Goal: Task Accomplishment & Management: Use online tool/utility

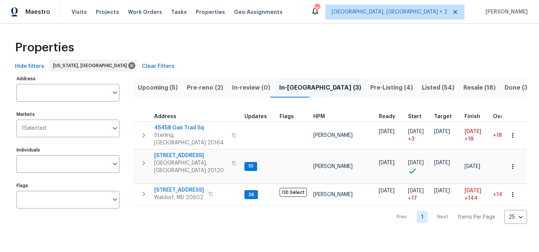
click at [118, 49] on div "Properties" at bounding box center [269, 48] width 515 height 24
click at [200, 85] on span "Pre-reno (2)" at bounding box center [205, 87] width 36 height 10
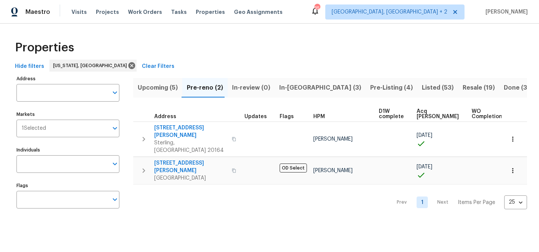
click at [314, 45] on div "Properties" at bounding box center [269, 48] width 515 height 24
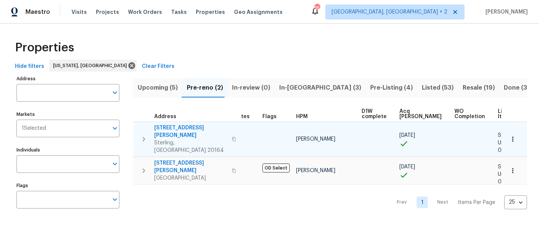
click at [144, 134] on icon "button" at bounding box center [143, 138] width 9 height 9
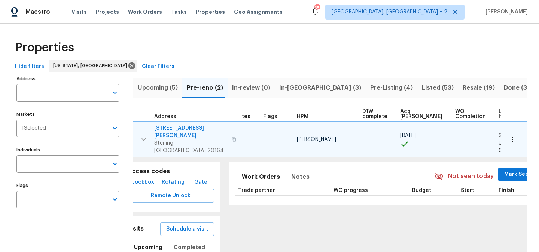
click at [140, 135] on icon "button" at bounding box center [143, 139] width 9 height 9
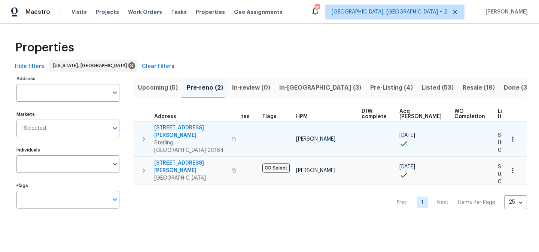
click at [328, 45] on div "Properties" at bounding box center [269, 48] width 515 height 24
click at [260, 62] on div "Hide filters Washington, DC Clear Filters" at bounding box center [269, 67] width 515 height 14
click at [312, 19] on div "Maestro Visits Projects Work Orders Tasks Properties Geo Assignments [STREET_AD…" at bounding box center [269, 12] width 539 height 24
click at [315, 45] on div "Properties" at bounding box center [269, 48] width 515 height 24
click at [314, 45] on div "Properties" at bounding box center [269, 48] width 515 height 24
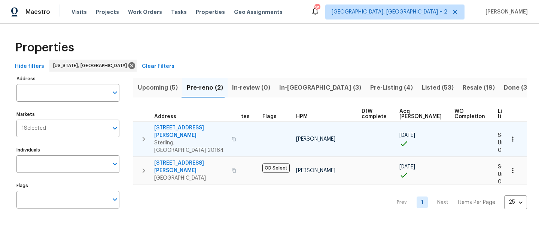
click at [314, 45] on div "Properties" at bounding box center [269, 48] width 515 height 24
click at [236, 60] on div "Hide filters Washington, DC Clear Filters" at bounding box center [269, 67] width 515 height 14
click at [156, 87] on span "Upcoming (5)" at bounding box center [158, 87] width 40 height 10
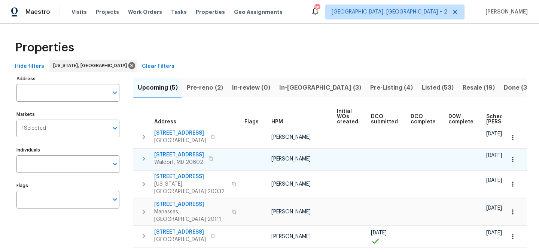
scroll to position [0, 88]
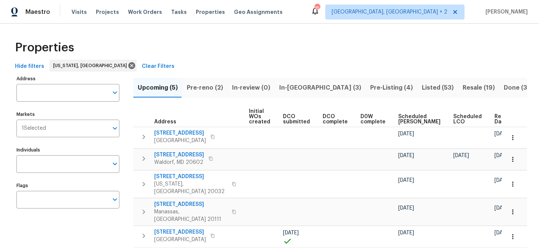
click at [494, 118] on span "Ready Date" at bounding box center [502, 119] width 16 height 10
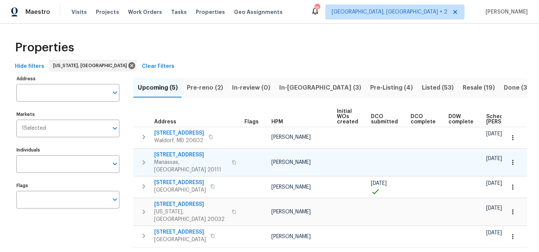
scroll to position [0, 97]
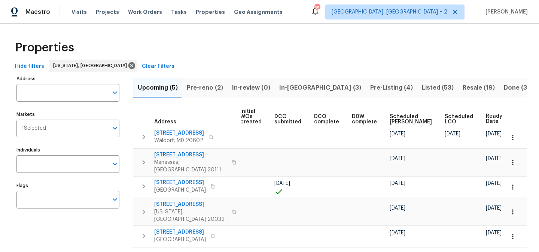
click at [309, 62] on div "Hide filters Washington, DC Clear Filters" at bounding box center [269, 67] width 515 height 14
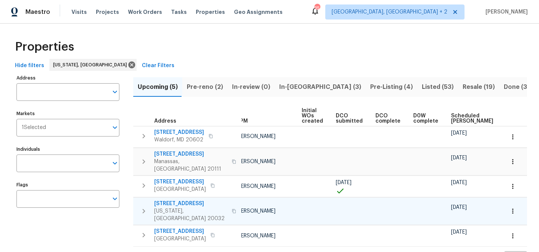
scroll to position [0, 0]
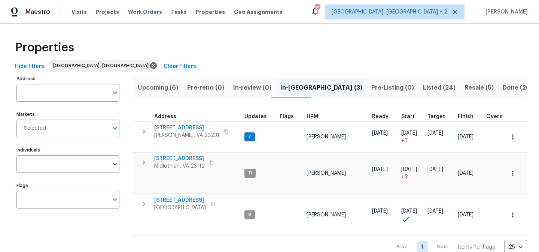
click at [159, 88] on span "Upcoming (6)" at bounding box center [158, 87] width 40 height 10
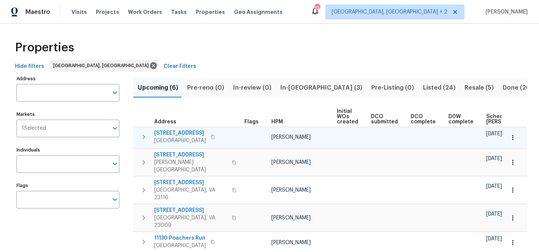
scroll to position [0, 88]
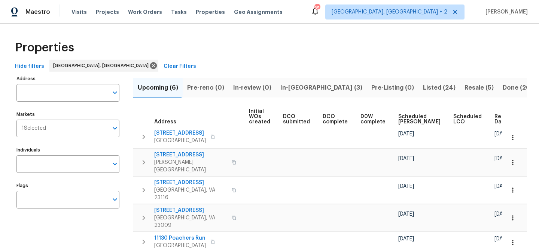
click at [494, 118] on span "Ready Date" at bounding box center [502, 119] width 16 height 10
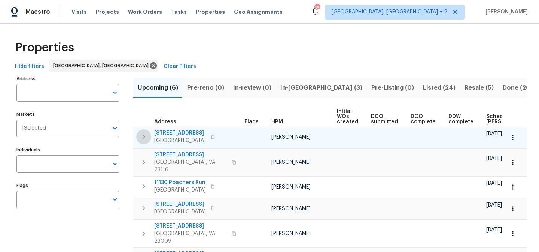
click at [143, 137] on icon "button" at bounding box center [143, 136] width 9 height 9
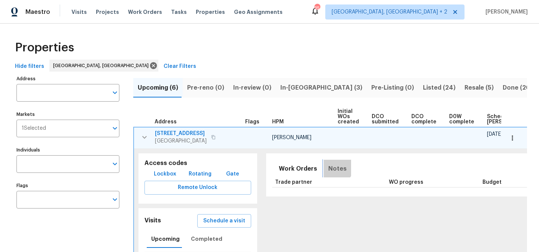
click at [328, 164] on span "Notes" at bounding box center [337, 168] width 18 height 10
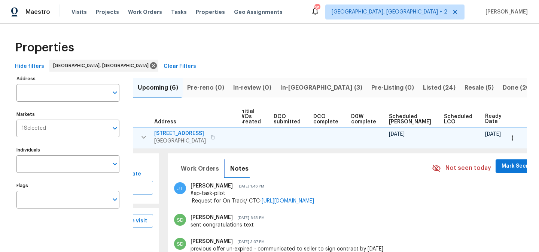
scroll to position [31, 0]
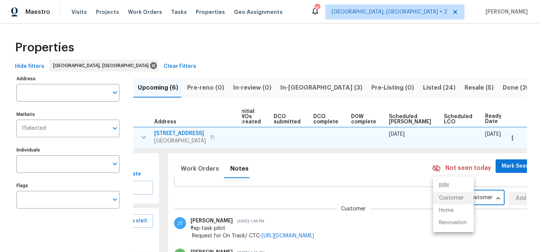
click at [442, 201] on body "Maestro Visits Projects Work Orders Tasks Properties Geo Assignments 35 Charles…" at bounding box center [269, 126] width 539 height 252
click at [442, 223] on li "Renovation" at bounding box center [453, 222] width 41 height 12
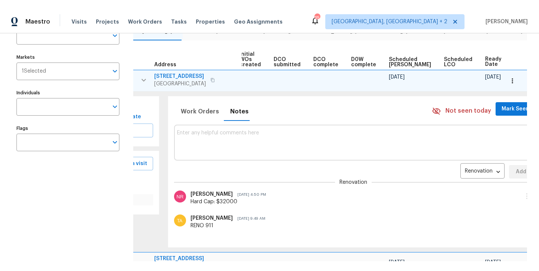
scroll to position [51, 0]
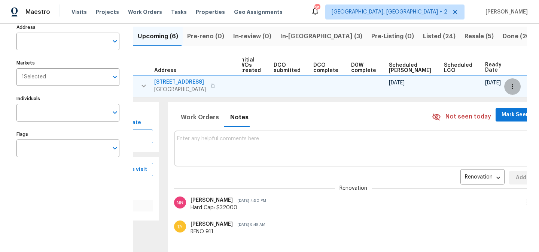
click at [509, 82] on button "button" at bounding box center [512, 86] width 16 height 16
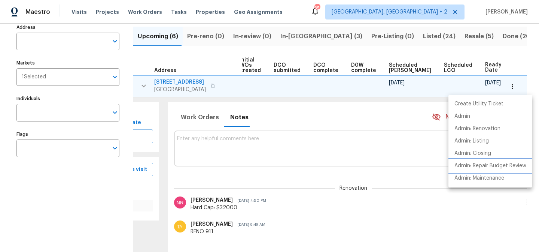
click at [507, 166] on p "Admin: Repair Budget Review" at bounding box center [490, 166] width 72 height 8
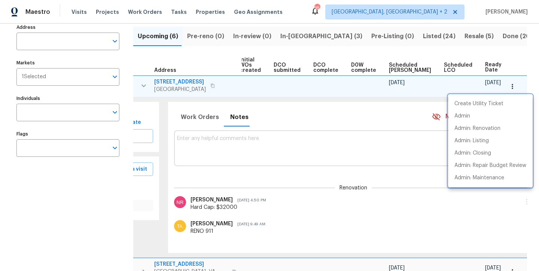
click at [144, 85] on div at bounding box center [269, 135] width 539 height 271
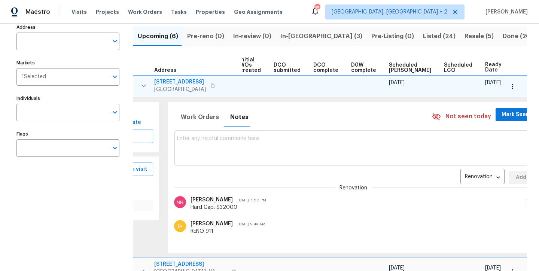
click at [142, 85] on icon "button" at bounding box center [143, 85] width 4 height 3
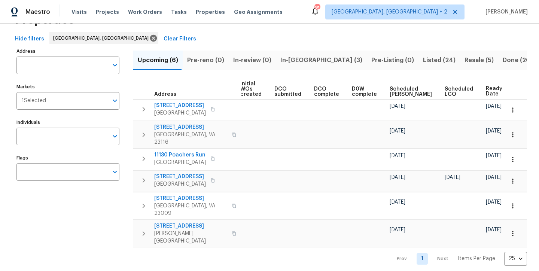
scroll to position [27, 0]
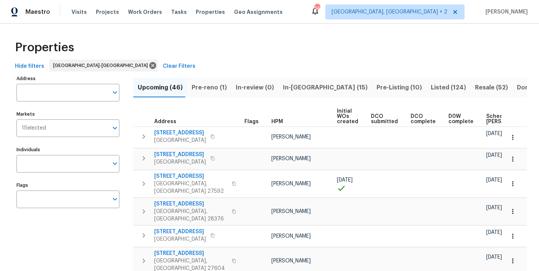
click at [197, 37] on div "Properties" at bounding box center [269, 48] width 515 height 24
click at [200, 85] on span "Pre-reno (1)" at bounding box center [209, 87] width 35 height 10
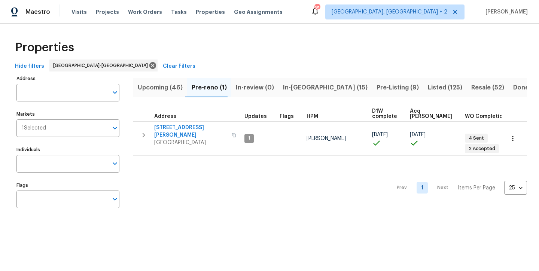
scroll to position [0, 22]
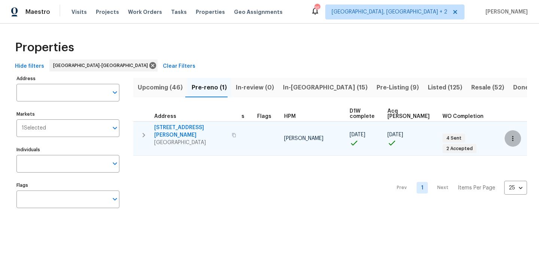
click at [509, 137] on icon "button" at bounding box center [512, 138] width 7 height 7
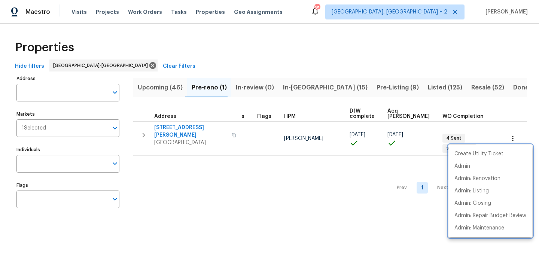
click at [364, 52] on div at bounding box center [269, 135] width 539 height 271
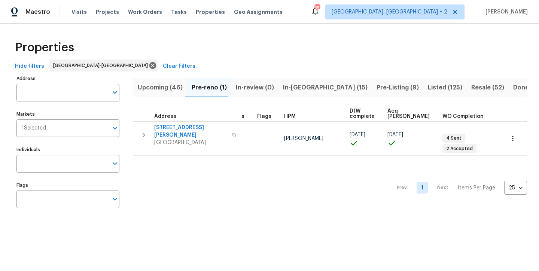
click at [152, 90] on span "Upcoming (46)" at bounding box center [160, 87] width 45 height 10
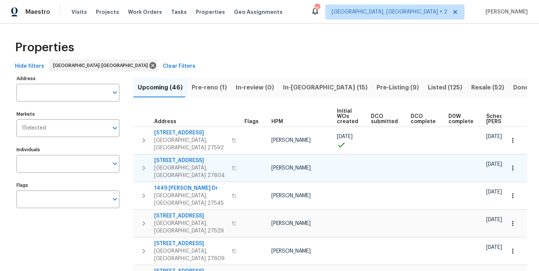
scroll to position [0, 88]
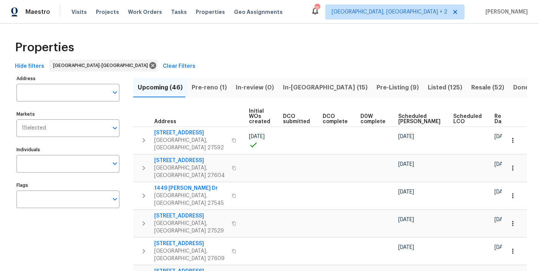
click at [494, 119] on span "Ready Date" at bounding box center [502, 119] width 16 height 10
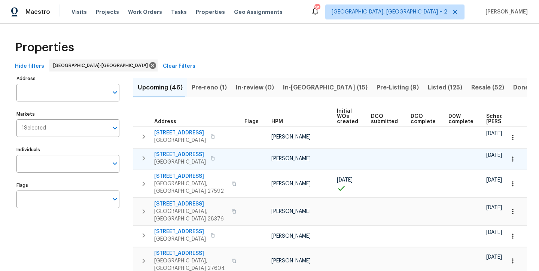
click at [509, 160] on icon "button" at bounding box center [512, 158] width 7 height 7
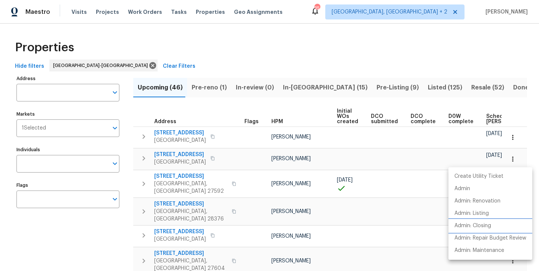
click at [483, 227] on p "Admin: Closing" at bounding box center [472, 226] width 37 height 8
click at [260, 43] on div at bounding box center [269, 135] width 539 height 271
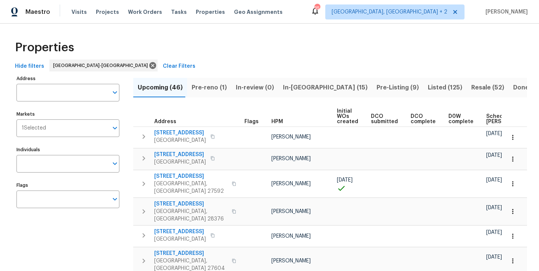
click at [205, 88] on span "Pre-reno (1)" at bounding box center [209, 87] width 35 height 10
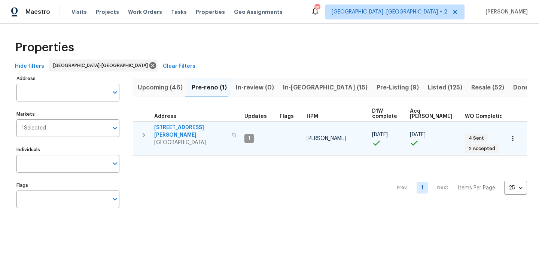
click at [140, 131] on icon "button" at bounding box center [143, 135] width 9 height 9
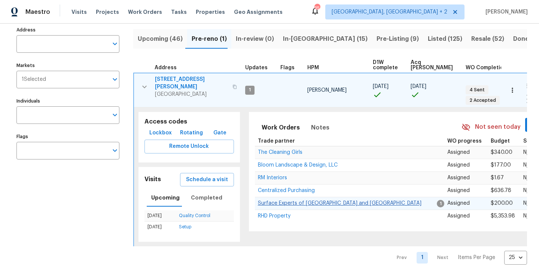
scroll to position [61, 0]
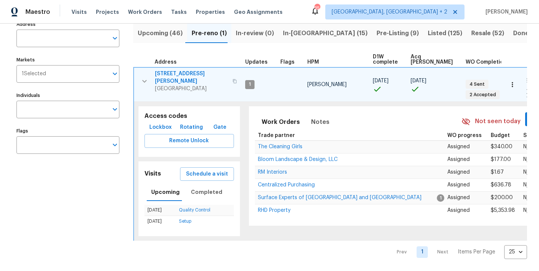
click at [179, 70] on span "104 Brennan Ct" at bounding box center [191, 77] width 73 height 15
click at [509, 81] on icon "button" at bounding box center [512, 84] width 7 height 7
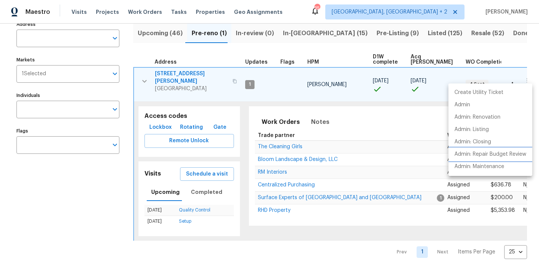
click at [499, 156] on p "Admin: Repair Budget Review" at bounding box center [490, 154] width 72 height 8
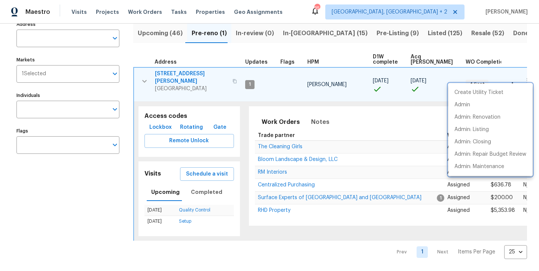
click at [309, 14] on div at bounding box center [269, 135] width 539 height 271
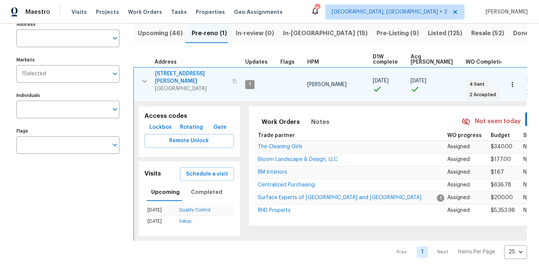
click at [140, 77] on icon "button" at bounding box center [144, 81] width 9 height 9
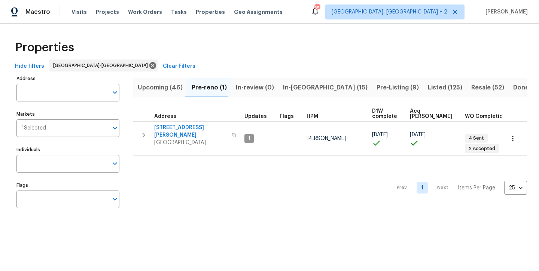
scroll to position [0, 0]
click at [327, 13] on div "Maestro Visits Projects Work Orders Tasks Properties Geo Assignments 35 Charles…" at bounding box center [269, 12] width 539 height 24
click at [325, 57] on div "Properties" at bounding box center [269, 48] width 515 height 24
click at [320, 10] on div "Maestro Visits Projects Work Orders Tasks Properties Geo Assignments 35 Charles…" at bounding box center [269, 12] width 539 height 24
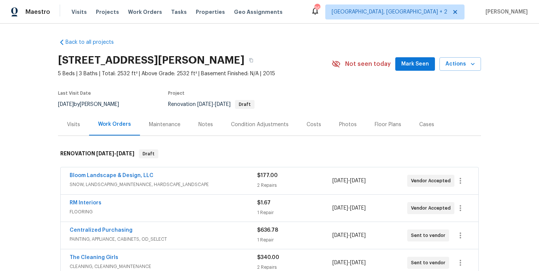
click at [200, 124] on div "Notes" at bounding box center [205, 124] width 15 height 7
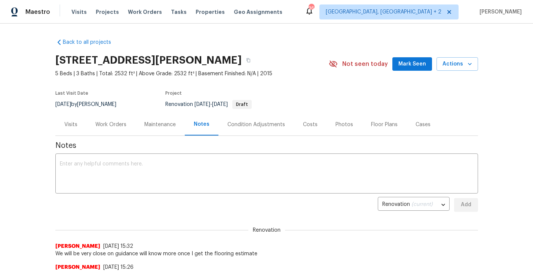
click at [109, 124] on div "Work Orders" at bounding box center [110, 124] width 31 height 7
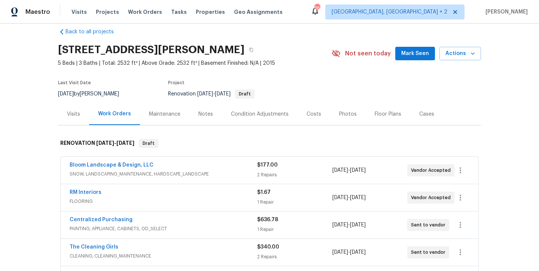
scroll to position [60, 0]
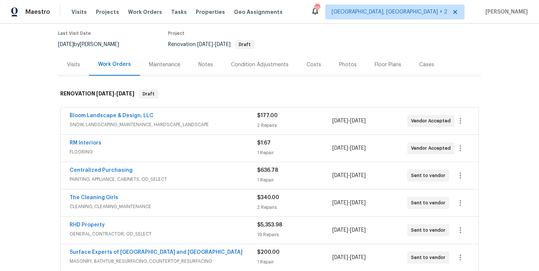
click at [307, 66] on div "Costs" at bounding box center [314, 64] width 15 height 7
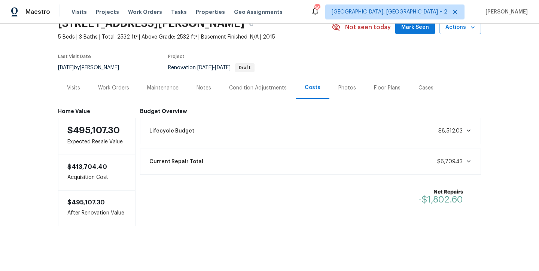
scroll to position [43, 0]
click at [111, 84] on div "Work Orders" at bounding box center [113, 87] width 31 height 7
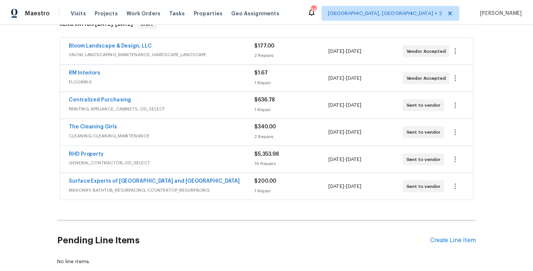
scroll to position [44, 0]
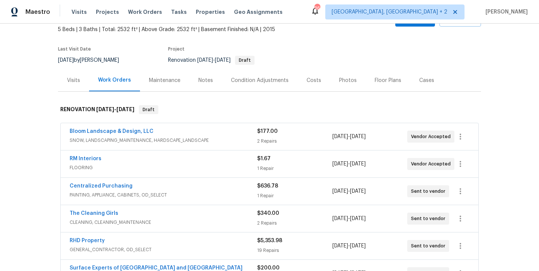
click at [200, 80] on div "Notes" at bounding box center [205, 80] width 15 height 7
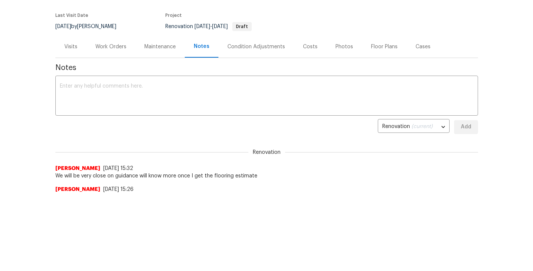
click at [127, 13] on div "Last Visit Date [DATE] by [PERSON_NAME] Project Renovation [DATE] - [DATE] Draft" at bounding box center [182, 22] width 254 height 27
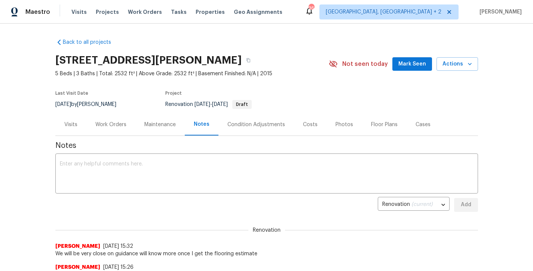
click at [95, 126] on div "Work Orders" at bounding box center [110, 124] width 31 height 7
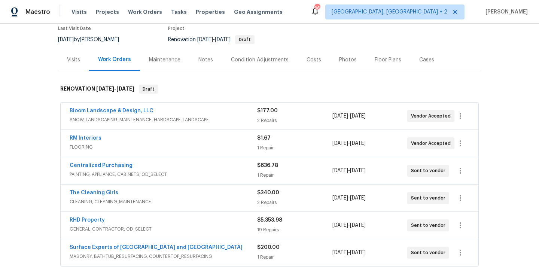
scroll to position [94, 0]
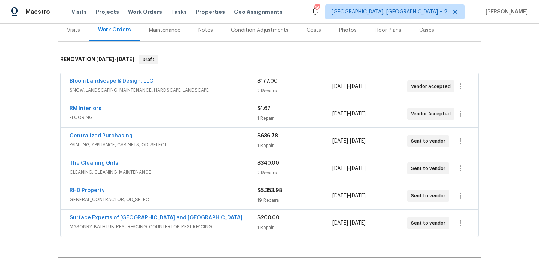
click at [315, 33] on div "Costs" at bounding box center [314, 30] width 33 height 22
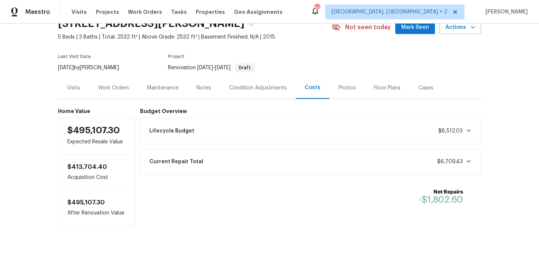
click at [499, 146] on div "Back to all projects 104 Brennan Ct, Durham, NC 27703 5 Beds | 3 Baths | Total:…" at bounding box center [269, 147] width 539 height 247
click at [106, 84] on div "Work Orders" at bounding box center [113, 87] width 31 height 7
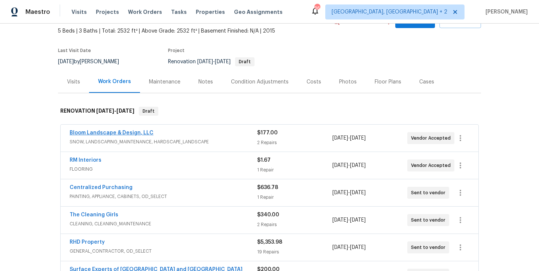
scroll to position [94, 0]
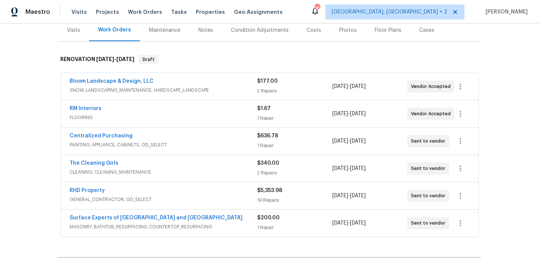
click at [24, 168] on div "Back to all projects 104 Brennan Ct, Durham, NC 27703 5 Beds | 3 Baths | Total:…" at bounding box center [269, 147] width 539 height 247
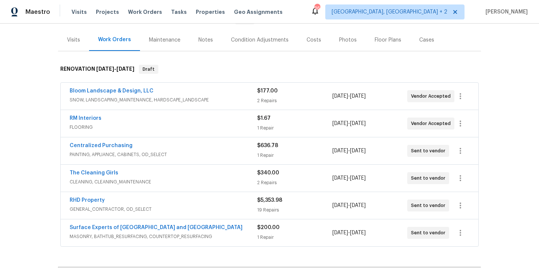
scroll to position [95, 0]
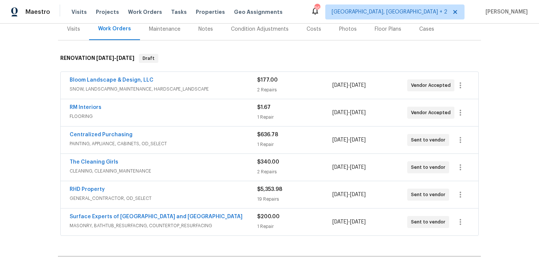
click at [94, 83] on span "Bloom Landscape & Design, LLC" at bounding box center [112, 79] width 84 height 7
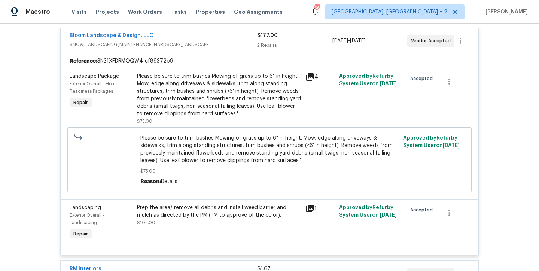
scroll to position [147, 0]
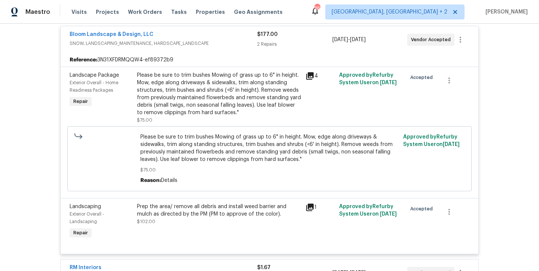
click at [240, 209] on div "Prep the area/ remove all debris and install weed barrier and mulch as directed…" at bounding box center [219, 210] width 164 height 15
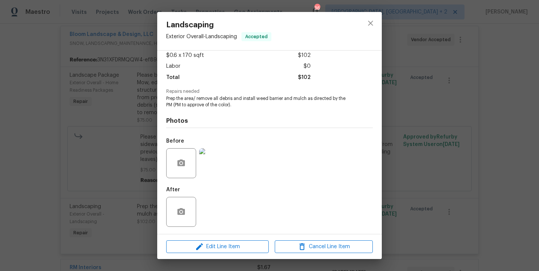
scroll to position [43, 0]
click at [213, 161] on img at bounding box center [214, 163] width 30 height 30
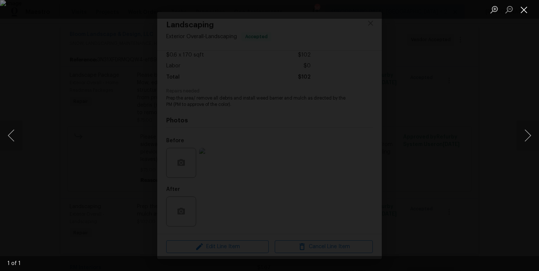
click at [528, 10] on button "Close lightbox" at bounding box center [524, 9] width 15 height 13
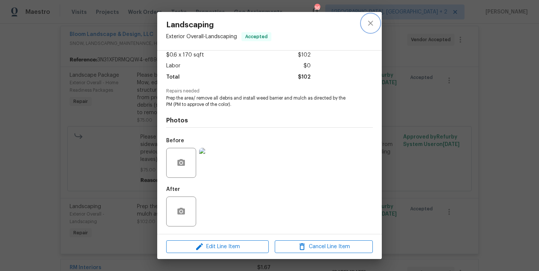
click at [370, 25] on icon "close" at bounding box center [370, 23] width 9 height 9
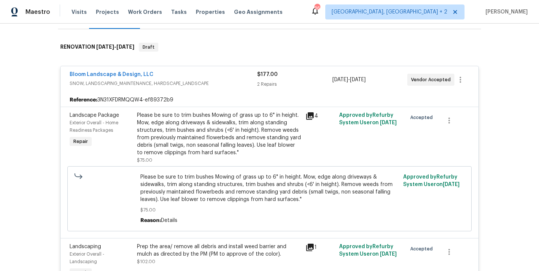
scroll to position [77, 0]
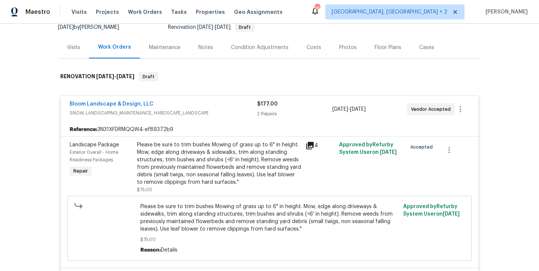
click at [192, 165] on div "Please be sure to trim bushes Mowing of grass up to 6" in height. Mow, edge alo…" at bounding box center [219, 163] width 164 height 45
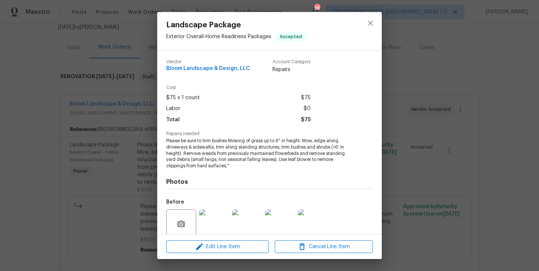
click at [310, 222] on img at bounding box center [313, 224] width 30 height 30
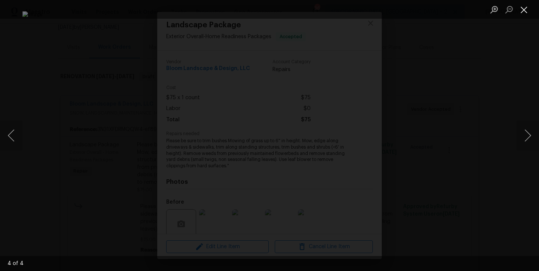
click at [526, 9] on button "Close lightbox" at bounding box center [524, 9] width 15 height 13
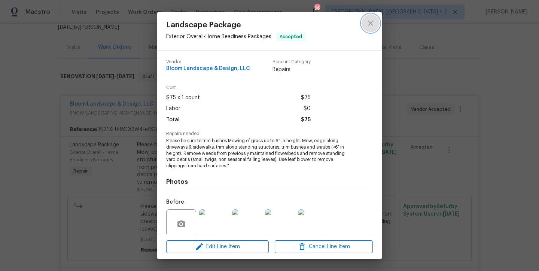
click at [368, 23] on icon "close" at bounding box center [370, 23] width 9 height 9
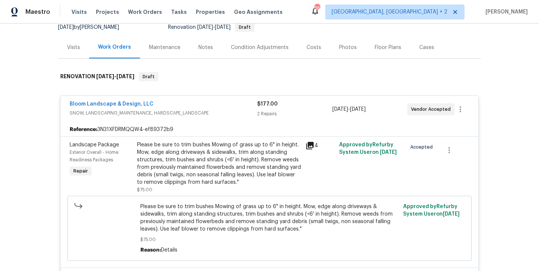
click at [180, 101] on div "Bloom Landscape & Design, LLC" at bounding box center [164, 104] width 188 height 9
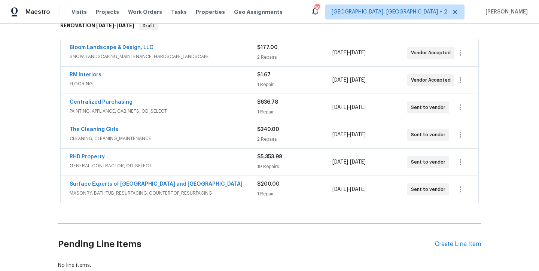
scroll to position [128, 0]
click at [134, 102] on div "Centralized Purchasing" at bounding box center [164, 102] width 188 height 9
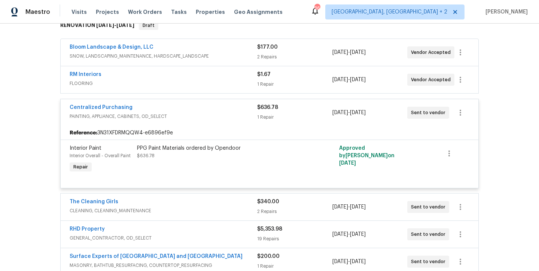
click at [134, 111] on div "Centralized Purchasing" at bounding box center [164, 108] width 188 height 9
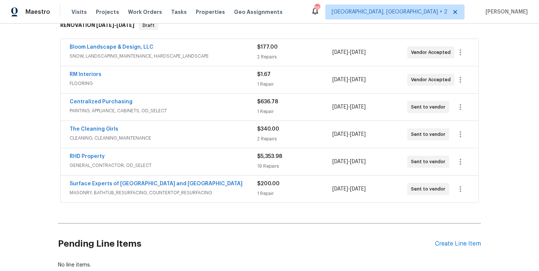
click at [137, 129] on div "The Cleaning Girls" at bounding box center [164, 129] width 188 height 9
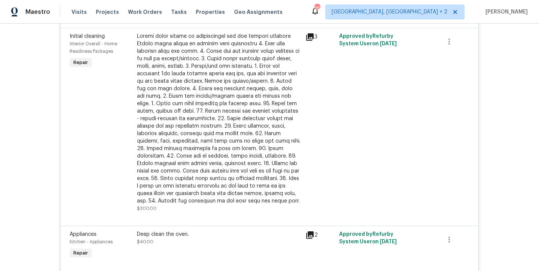
scroll to position [262, 0]
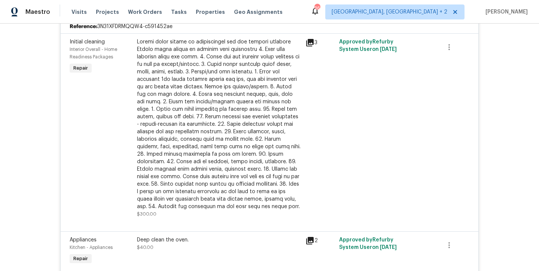
click at [169, 247] on div "Deep clean the oven. $40.00" at bounding box center [219, 243] width 164 height 15
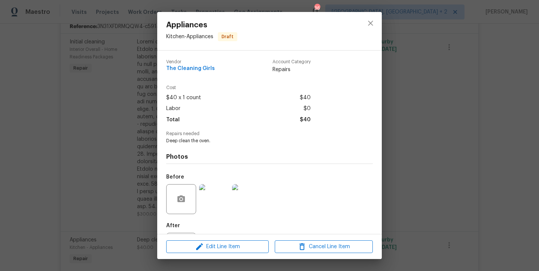
click at [225, 203] on img at bounding box center [214, 199] width 30 height 30
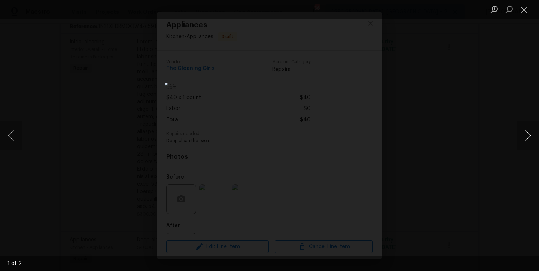
click at [529, 136] on button "Next image" at bounding box center [528, 136] width 22 height 30
click at [520, 12] on button "Close lightbox" at bounding box center [524, 9] width 15 height 13
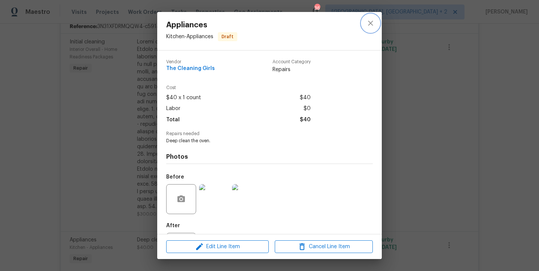
click at [371, 25] on icon "close" at bounding box center [370, 23] width 9 height 9
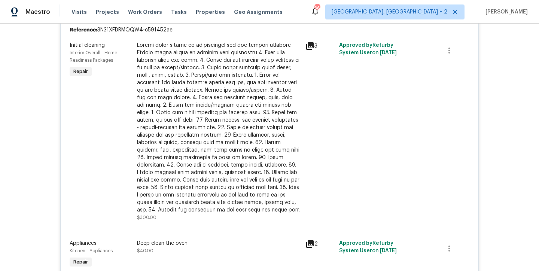
scroll to position [251, 0]
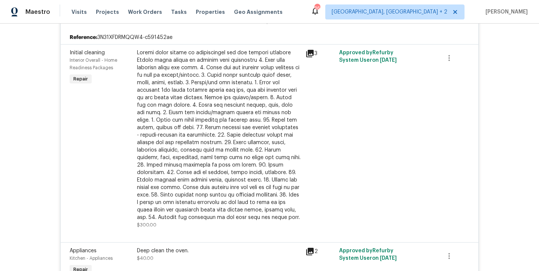
click at [217, 139] on div at bounding box center [219, 135] width 164 height 172
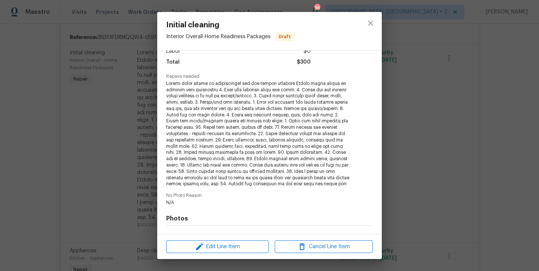
scroll to position [73, 0]
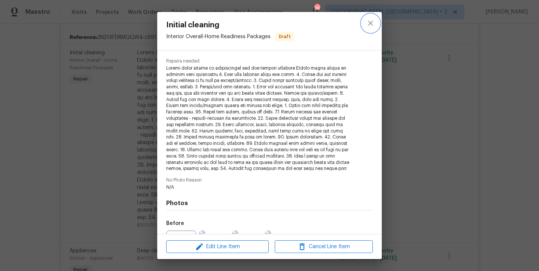
click at [370, 23] on icon "close" at bounding box center [370, 23] width 5 height 5
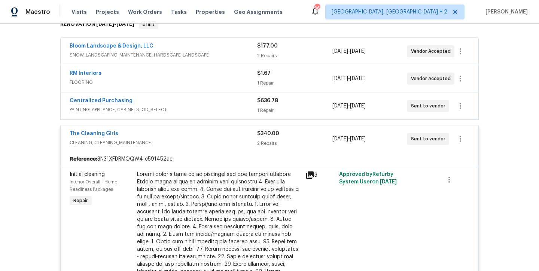
scroll to position [128, 0]
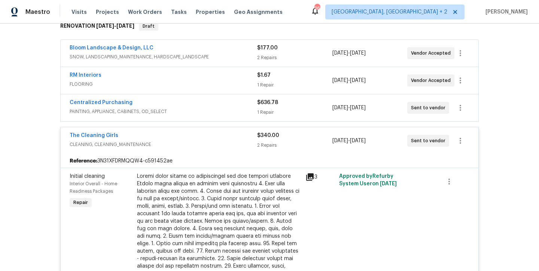
click at [141, 132] on div "The Cleaning Girls" at bounding box center [164, 136] width 188 height 9
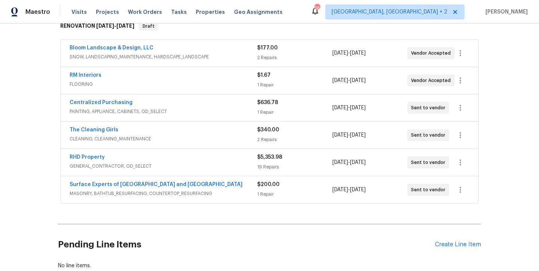
click at [120, 158] on div "RHD Property" at bounding box center [164, 157] width 188 height 9
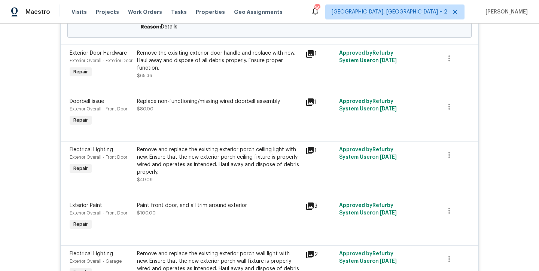
scroll to position [220, 0]
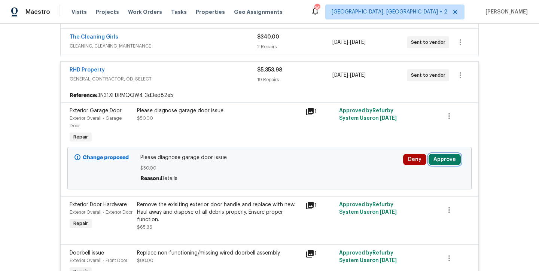
click at [429, 161] on button "Approve" at bounding box center [445, 159] width 32 height 11
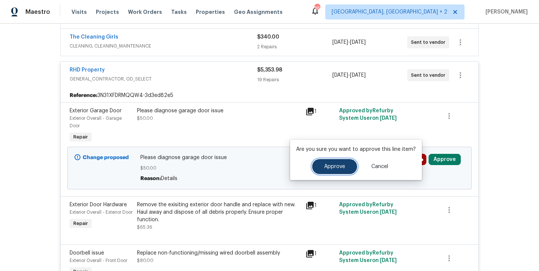
click at [339, 165] on span "Approve" at bounding box center [334, 167] width 21 height 6
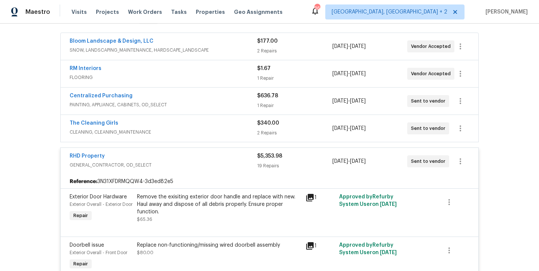
scroll to position [175, 0]
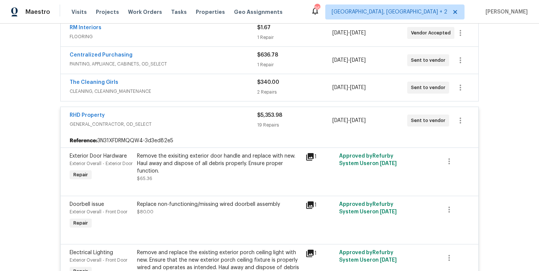
click at [204, 161] on div "Remove the exisiting exterior door handle and replace with new. Haul away and d…" at bounding box center [219, 163] width 164 height 22
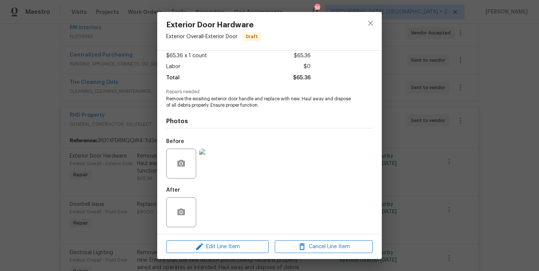
scroll to position [43, 0]
click at [204, 160] on img at bounding box center [214, 163] width 30 height 30
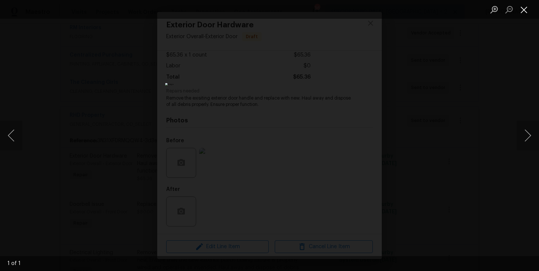
click at [523, 12] on button "Close lightbox" at bounding box center [524, 9] width 15 height 13
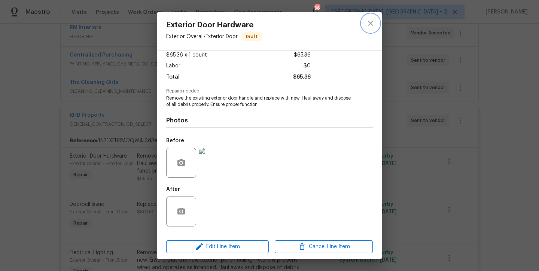
click at [366, 22] on icon "close" at bounding box center [370, 23] width 9 height 9
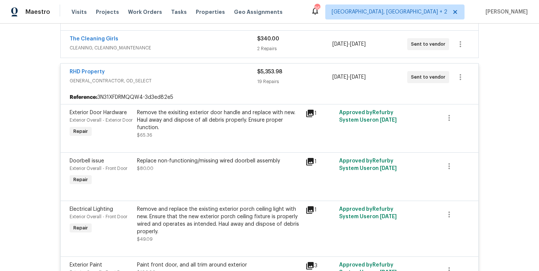
scroll to position [221, 0]
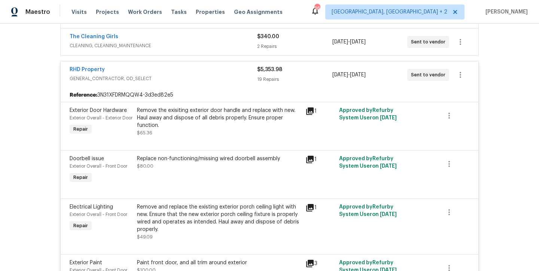
click at [181, 162] on div "Replace non-functioning/missing wired doorbell assembly" at bounding box center [219, 158] width 164 height 7
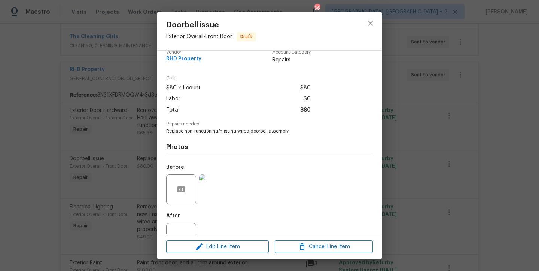
scroll to position [36, 0]
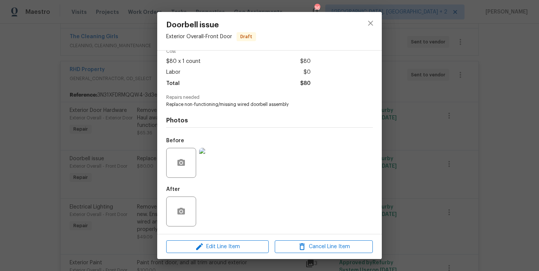
click at [217, 165] on img at bounding box center [214, 163] width 30 height 30
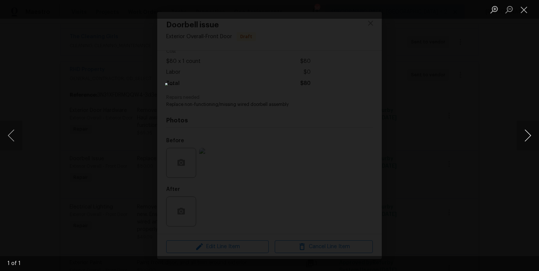
click at [528, 136] on button "Next image" at bounding box center [528, 136] width 22 height 30
click at [525, 10] on button "Close lightbox" at bounding box center [524, 9] width 15 height 13
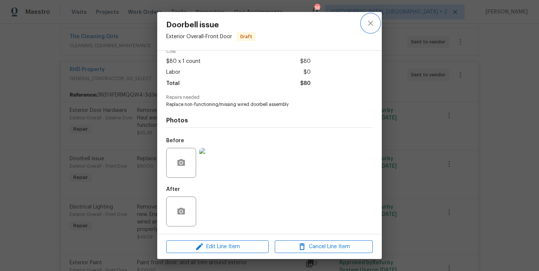
click at [369, 22] on icon "close" at bounding box center [370, 23] width 5 height 5
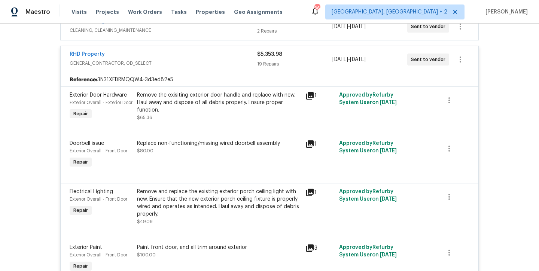
scroll to position [277, 0]
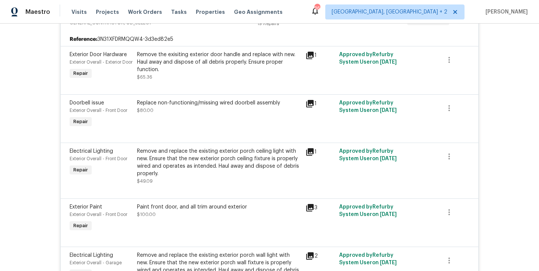
click at [19, 116] on div "Back to all projects 104 Brennan Ct, Durham, NC 27703 5 Beds | 3 Baths | Total:…" at bounding box center [269, 147] width 539 height 247
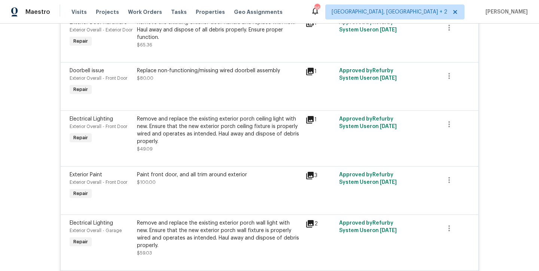
scroll to position [307, 0]
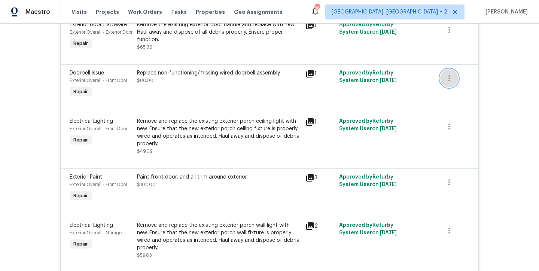
click at [448, 81] on icon "button" at bounding box center [448, 78] width 1 height 6
click at [489, 75] on div at bounding box center [269, 135] width 539 height 271
click at [39, 93] on div "Back to all projects 104 Brennan Ct, Durham, NC 27703 5 Beds | 3 Baths | Total:…" at bounding box center [269, 147] width 539 height 247
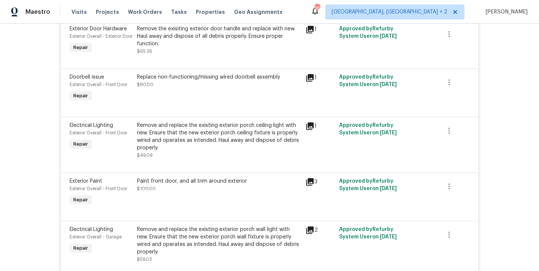
scroll to position [296, 0]
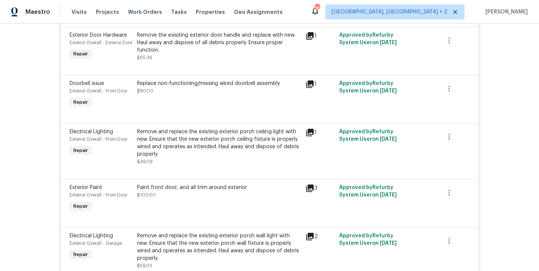
click at [481, 91] on div "Back to all projects 104 Brennan Ct, Durham, NC 27703 5 Beds | 3 Baths | Total:…" at bounding box center [269, 147] width 539 height 247
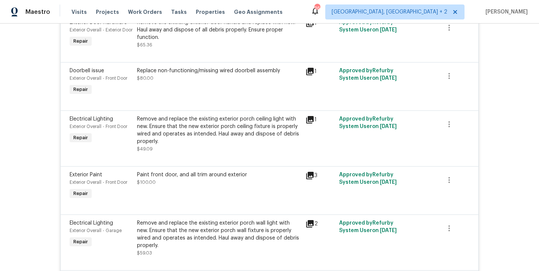
scroll to position [320, 0]
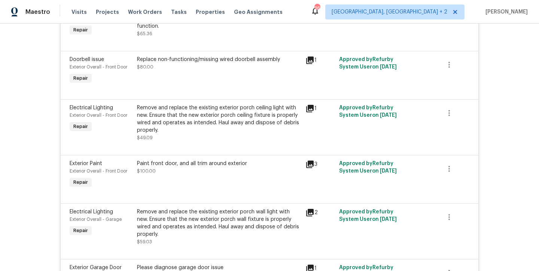
click at [218, 123] on div "Remove and replace the existing exterior porch ceiling light with new. Ensure t…" at bounding box center [219, 119] width 164 height 30
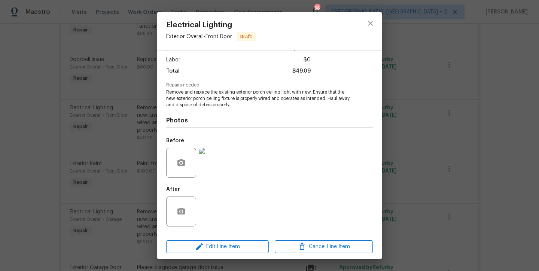
scroll to position [49, 0]
click at [214, 170] on img at bounding box center [214, 163] width 30 height 30
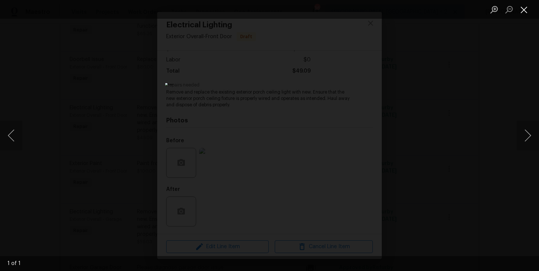
click at [526, 10] on button "Close lightbox" at bounding box center [524, 9] width 15 height 13
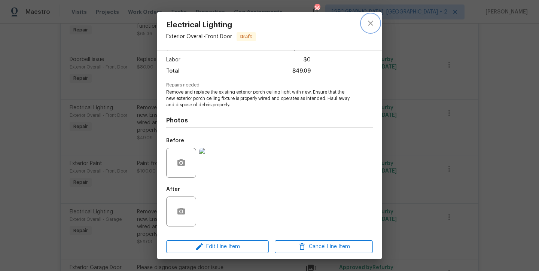
click at [371, 23] on icon "close" at bounding box center [370, 23] width 5 height 5
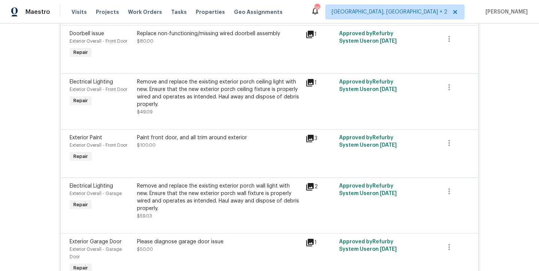
scroll to position [346, 0]
click at [182, 141] on div "Paint front door, and all trim around exterior" at bounding box center [219, 137] width 164 height 7
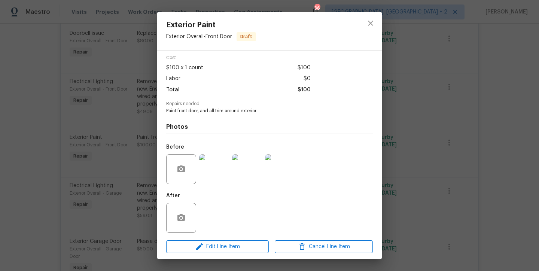
scroll to position [36, 0]
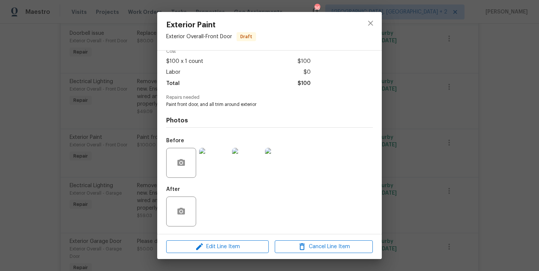
click at [210, 165] on img at bounding box center [214, 163] width 30 height 30
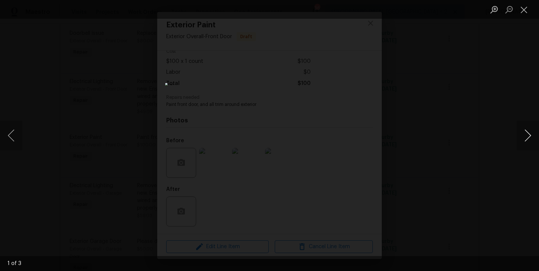
click at [529, 136] on button "Next image" at bounding box center [528, 136] width 22 height 30
click at [528, 136] on button "Next image" at bounding box center [528, 136] width 22 height 30
click at [523, 12] on button "Close lightbox" at bounding box center [524, 9] width 15 height 13
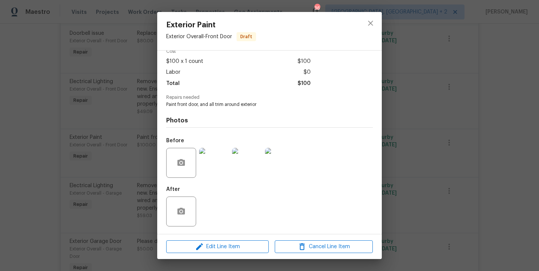
click at [220, 159] on img at bounding box center [214, 163] width 30 height 30
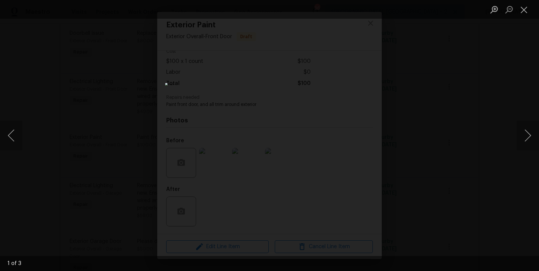
drag, startPoint x: 522, startPoint y: 13, endPoint x: 501, endPoint y: 32, distance: 28.1
click at [522, 13] on button "Close lightbox" at bounding box center [524, 9] width 15 height 13
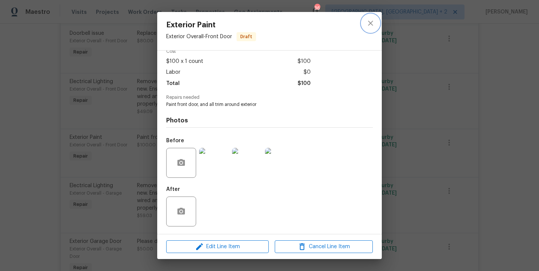
click at [371, 22] on icon "close" at bounding box center [370, 23] width 5 height 5
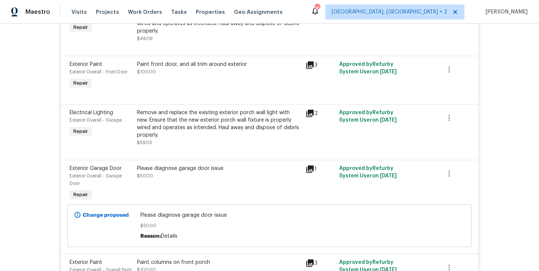
scroll to position [431, 0]
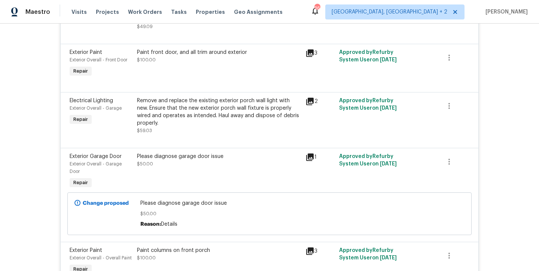
click at [175, 118] on div "Remove and replace the existing exterior porch wall light with new. Ensure that…" at bounding box center [219, 112] width 164 height 30
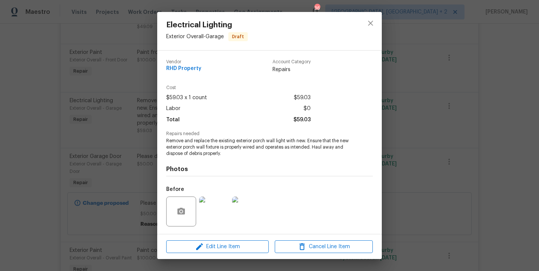
click at [212, 214] on img at bounding box center [214, 212] width 30 height 30
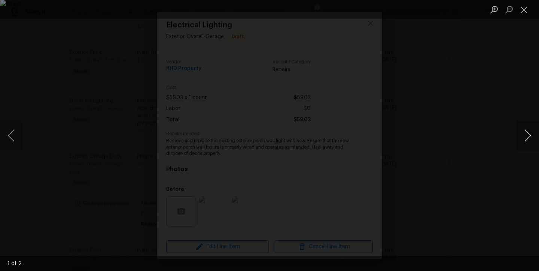
click at [527, 134] on button "Next image" at bounding box center [528, 136] width 22 height 30
click at [524, 13] on button "Close lightbox" at bounding box center [524, 9] width 15 height 13
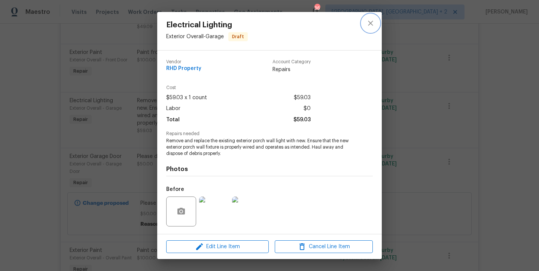
drag, startPoint x: 370, startPoint y: 24, endPoint x: 362, endPoint y: 29, distance: 9.6
click at [370, 24] on icon "close" at bounding box center [370, 23] width 9 height 9
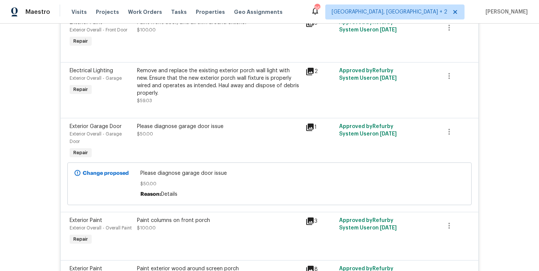
scroll to position [470, 0]
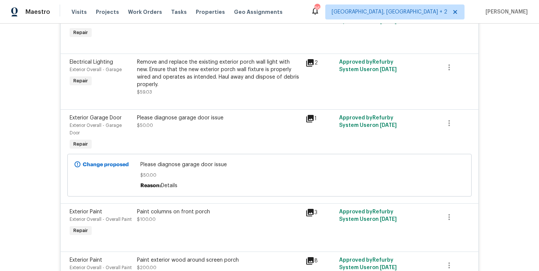
click at [161, 129] on div "Please diagnose garage door issue $50.00" at bounding box center [219, 121] width 164 height 15
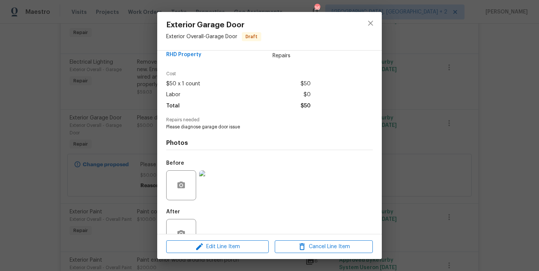
scroll to position [36, 0]
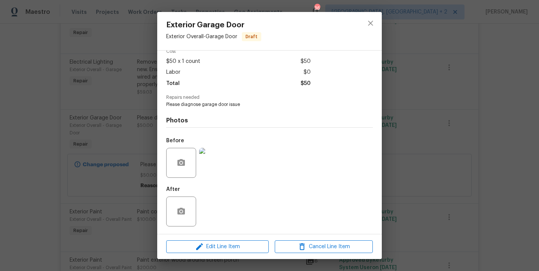
click at [213, 155] on img at bounding box center [214, 163] width 30 height 30
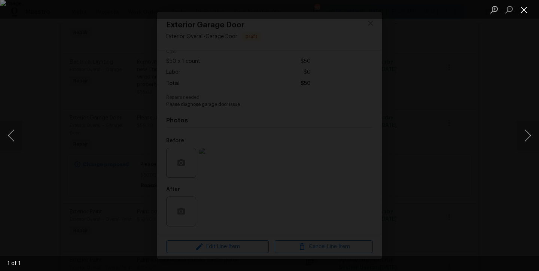
click at [524, 10] on button "Close lightbox" at bounding box center [524, 9] width 15 height 13
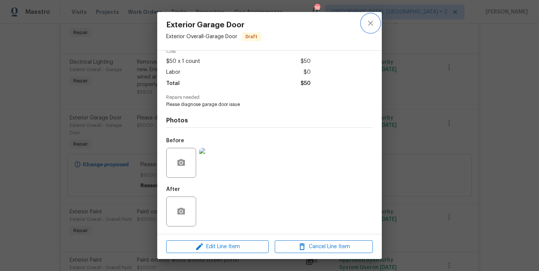
drag, startPoint x: 369, startPoint y: 19, endPoint x: 367, endPoint y: 24, distance: 5.2
click at [369, 19] on icon "close" at bounding box center [370, 23] width 9 height 9
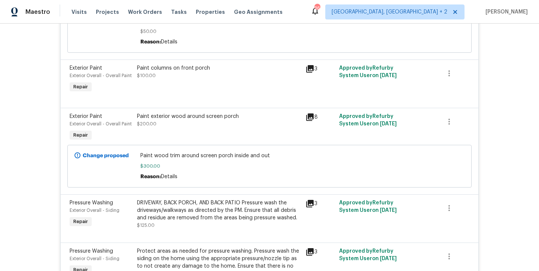
scroll to position [616, 0]
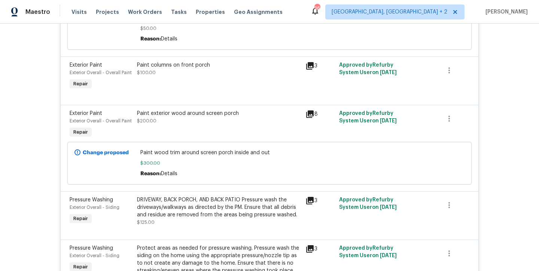
click at [152, 69] on div "Paint columns on front porch" at bounding box center [219, 64] width 164 height 7
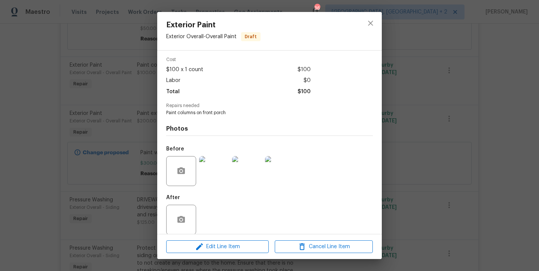
scroll to position [36, 0]
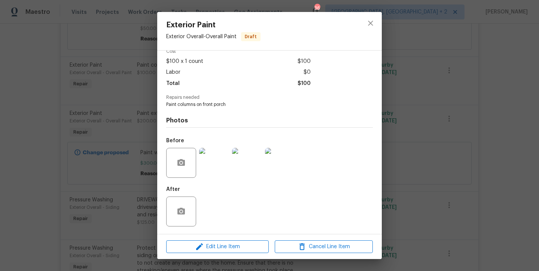
click at [205, 159] on img at bounding box center [214, 163] width 30 height 30
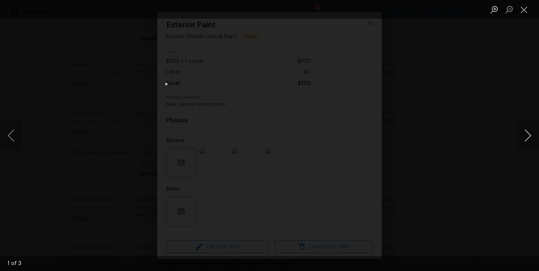
click at [527, 136] on button "Next image" at bounding box center [528, 136] width 22 height 30
click at [526, 8] on button "Close lightbox" at bounding box center [524, 9] width 15 height 13
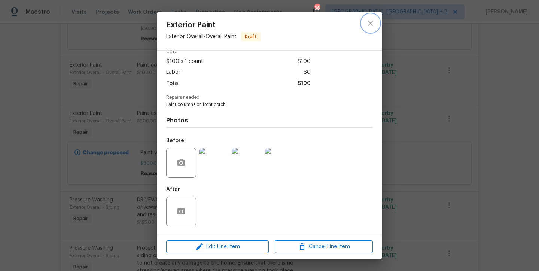
click at [377, 22] on button "close" at bounding box center [371, 23] width 18 height 18
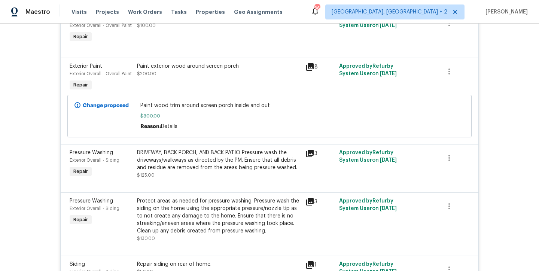
scroll to position [658, 0]
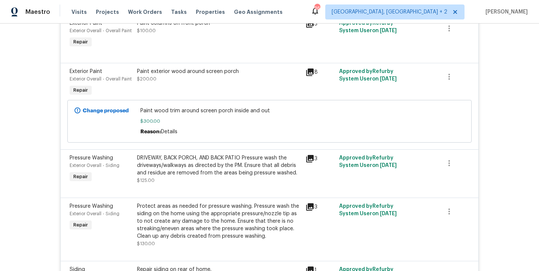
click at [155, 75] on div "Paint exterior wood around screen porch" at bounding box center [219, 71] width 164 height 7
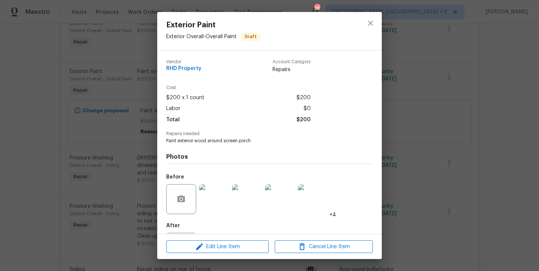
click at [211, 189] on img at bounding box center [214, 199] width 30 height 30
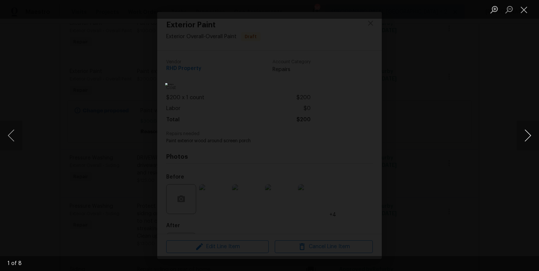
click at [529, 134] on button "Next image" at bounding box center [528, 136] width 22 height 30
click at [527, 137] on button "Next image" at bounding box center [528, 136] width 22 height 30
click at [530, 10] on button "Close lightbox" at bounding box center [524, 9] width 15 height 13
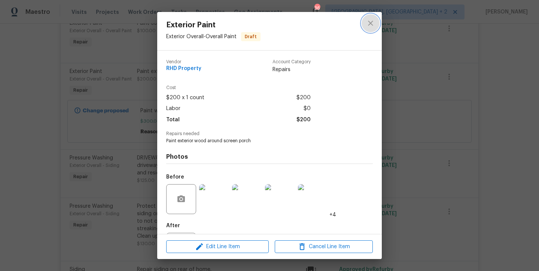
click at [369, 27] on icon "close" at bounding box center [370, 23] width 9 height 9
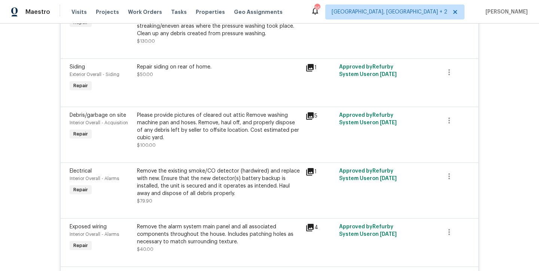
scroll to position [867, 0]
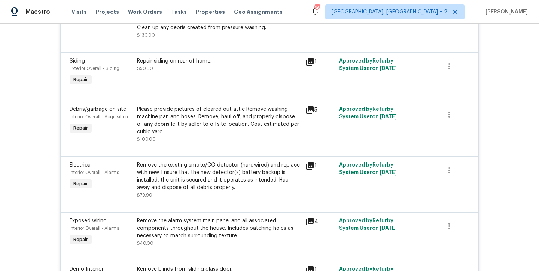
click at [171, 65] on div "Repair siding on rear of home." at bounding box center [219, 60] width 164 height 7
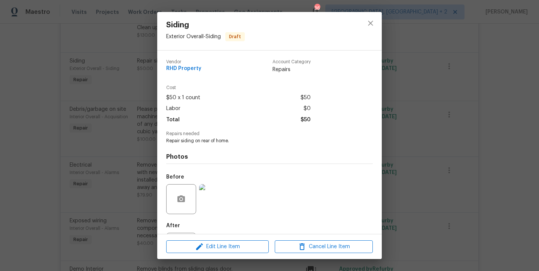
click at [206, 200] on img at bounding box center [214, 199] width 30 height 30
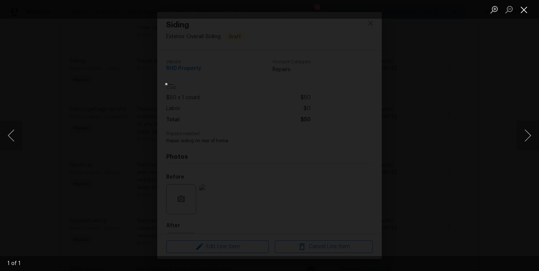
click at [527, 12] on button "Close lightbox" at bounding box center [524, 9] width 15 height 13
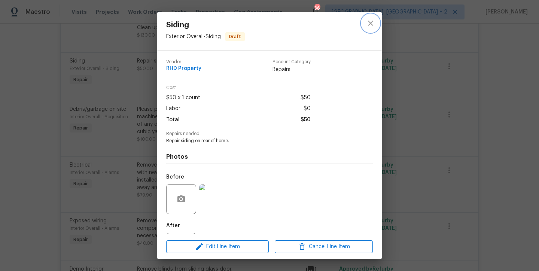
click at [374, 24] on icon "close" at bounding box center [370, 23] width 9 height 9
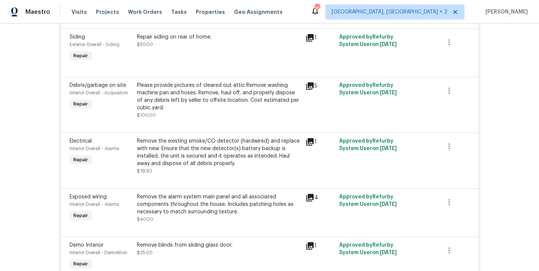
scroll to position [891, 0]
click at [180, 104] on div "Please provide pictures of cleared out attic Remove washing machine pan and hos…" at bounding box center [219, 96] width 164 height 30
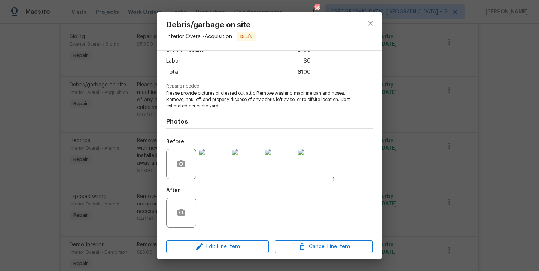
scroll to position [48, 0]
click at [214, 164] on img at bounding box center [214, 163] width 30 height 30
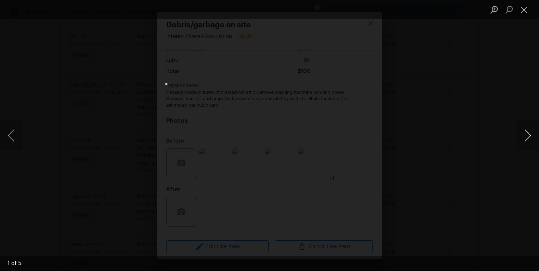
click at [532, 136] on button "Next image" at bounding box center [528, 136] width 22 height 30
click at [529, 138] on button "Next image" at bounding box center [528, 136] width 22 height 30
click at [524, 9] on button "Close lightbox" at bounding box center [524, 9] width 15 height 13
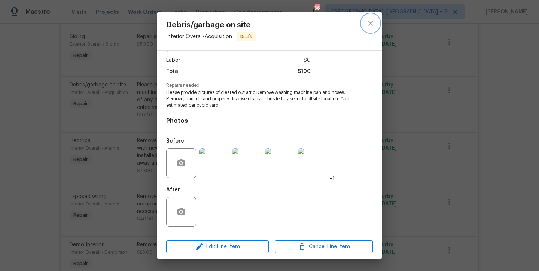
click at [371, 24] on icon "close" at bounding box center [370, 23] width 9 height 9
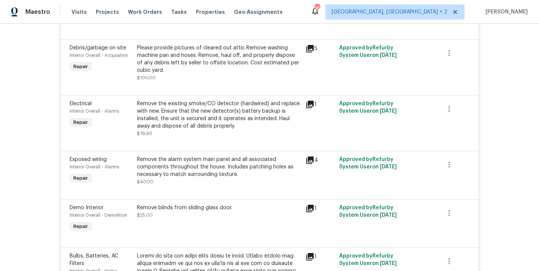
scroll to position [957, 0]
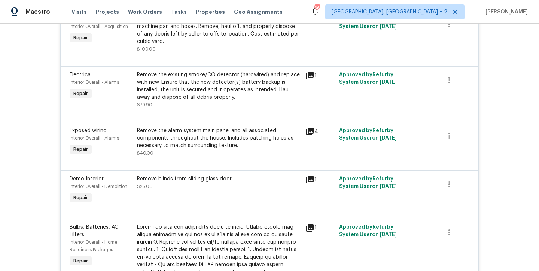
click at [184, 97] on div "Remove the existing smoke/CO detector (hardwired) and replace with new. Ensure …" at bounding box center [219, 86] width 164 height 30
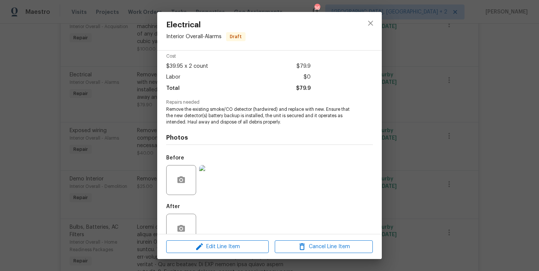
scroll to position [49, 0]
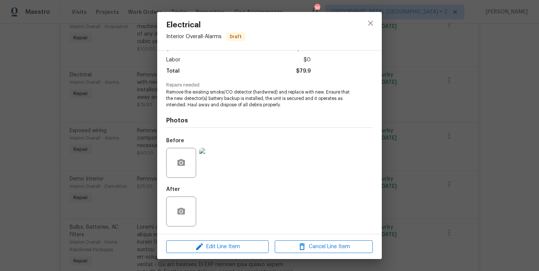
click at [214, 158] on img at bounding box center [214, 163] width 30 height 30
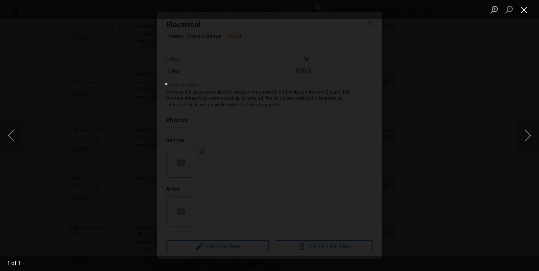
click at [524, 12] on button "Close lightbox" at bounding box center [524, 9] width 15 height 13
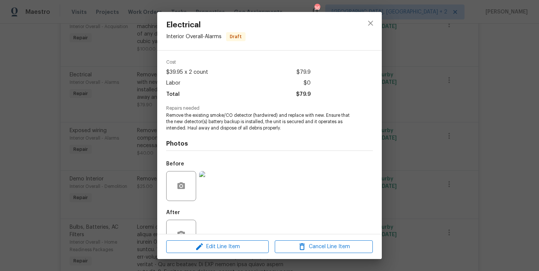
scroll to position [0, 0]
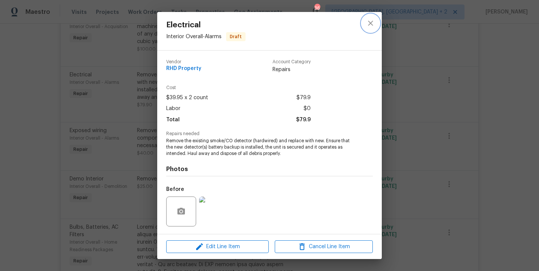
click at [372, 24] on icon "close" at bounding box center [370, 23] width 5 height 5
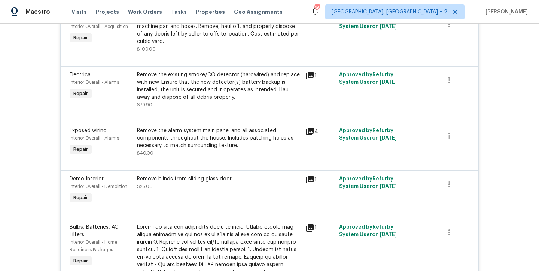
click at [170, 140] on div "Remove the alarm system main panel and all associated components throughout the…" at bounding box center [219, 138] width 164 height 22
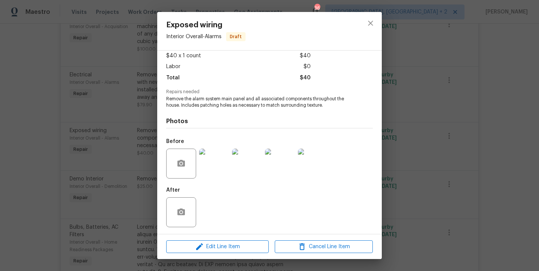
scroll to position [43, 0]
click at [213, 165] on img at bounding box center [214, 163] width 30 height 30
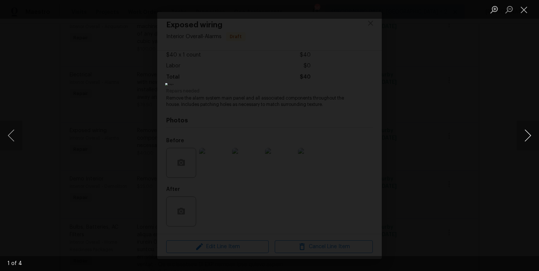
click at [526, 140] on button "Next image" at bounding box center [528, 136] width 22 height 30
drag, startPoint x: 526, startPoint y: 140, endPoint x: 526, endPoint y: 131, distance: 9.0
click at [526, 140] on button "Next image" at bounding box center [528, 136] width 22 height 30
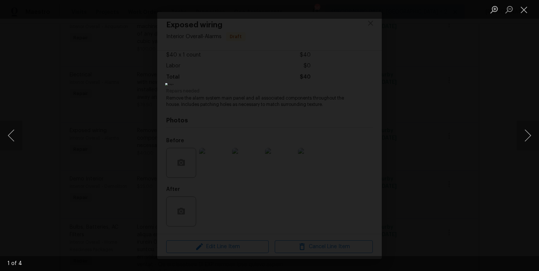
click at [533, 9] on ul "Lightbox" at bounding box center [513, 9] width 52 height 19
click at [529, 13] on button "Close lightbox" at bounding box center [524, 9] width 15 height 13
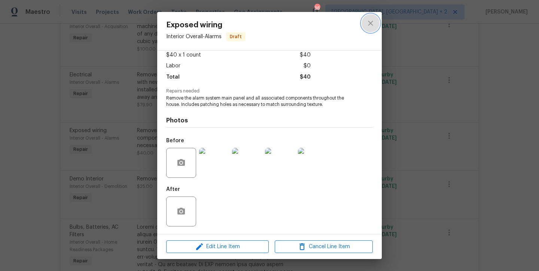
click at [376, 23] on button "close" at bounding box center [371, 23] width 18 height 18
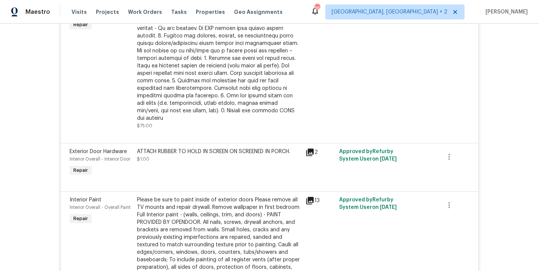
scroll to position [1235, 0]
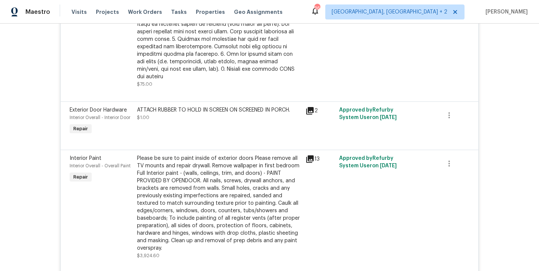
click at [175, 114] on div "ATTACH RUBBER TO HOLD IN SCREEN ON SCREENED IN PORCH." at bounding box center [219, 109] width 164 height 7
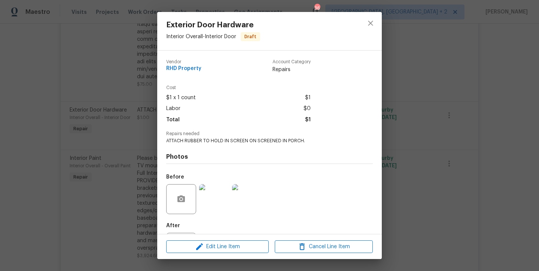
click at [209, 199] on img at bounding box center [214, 199] width 30 height 30
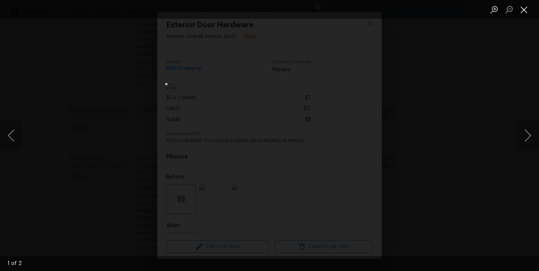
click at [526, 11] on button "Close lightbox" at bounding box center [524, 9] width 15 height 13
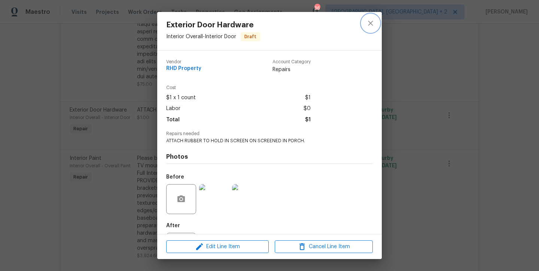
click at [370, 25] on icon "close" at bounding box center [370, 23] width 9 height 9
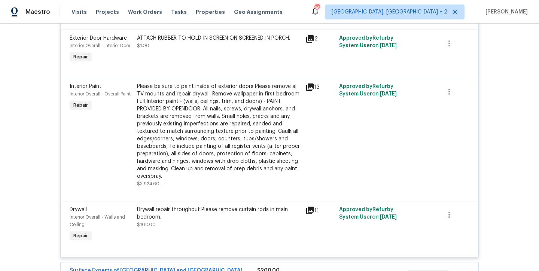
scroll to position [1315, 0]
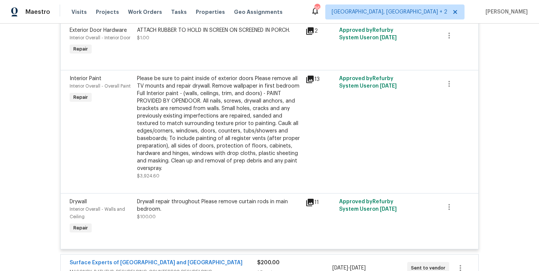
click at [183, 130] on div "Please be sure to paint inside of exterior doors Please remove all TV mounts an…" at bounding box center [219, 123] width 164 height 97
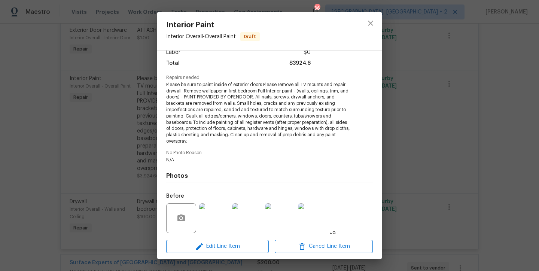
scroll to position [111, 0]
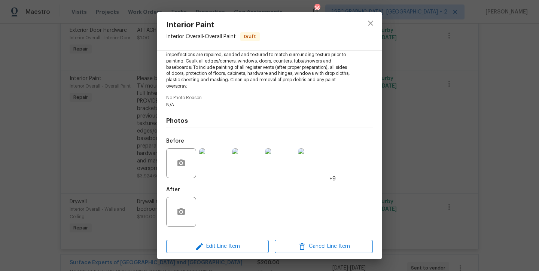
click at [214, 162] on img at bounding box center [214, 163] width 30 height 30
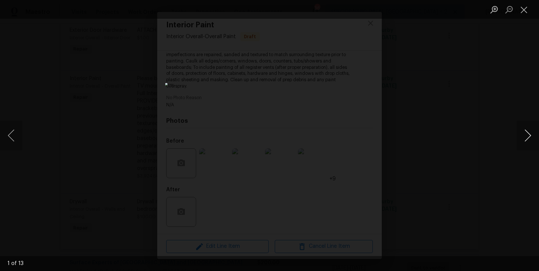
click at [526, 130] on button "Next image" at bounding box center [528, 136] width 22 height 30
click at [529, 137] on button "Next image" at bounding box center [528, 136] width 22 height 30
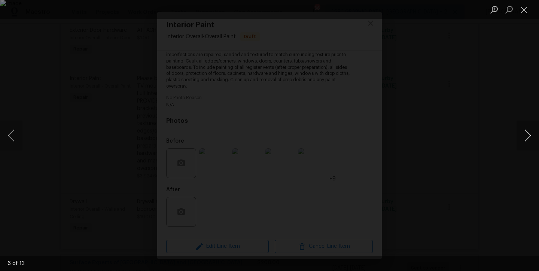
click at [529, 137] on button "Next image" at bounding box center [528, 136] width 22 height 30
click at [525, 16] on button "Close lightbox" at bounding box center [524, 9] width 15 height 13
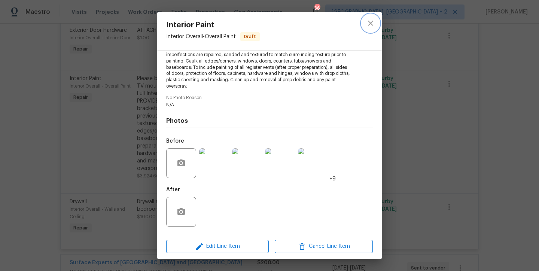
click at [370, 25] on icon "close" at bounding box center [370, 23] width 9 height 9
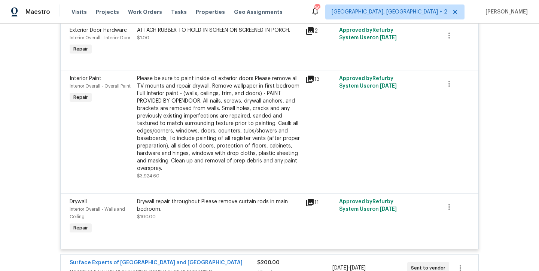
scroll to position [1374, 0]
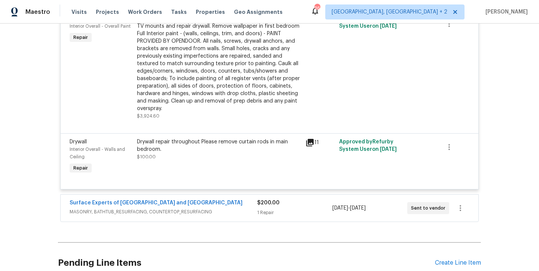
click at [191, 146] on div "Drywall repair throughout Please remove curtain rods in main bedroom." at bounding box center [219, 145] width 164 height 15
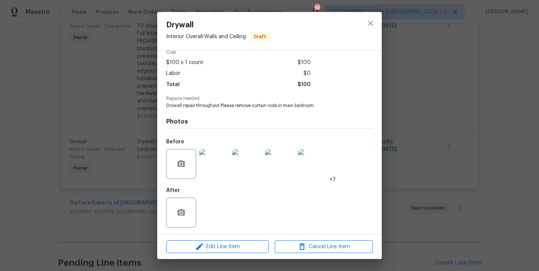
scroll to position [36, 0]
click at [208, 162] on img at bounding box center [214, 163] width 30 height 30
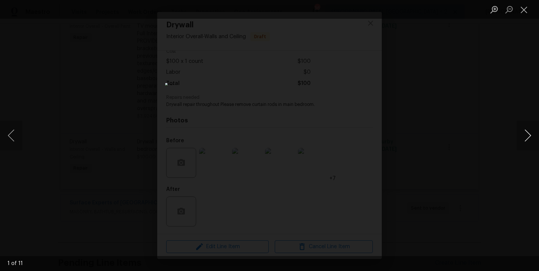
click at [533, 139] on button "Next image" at bounding box center [528, 136] width 22 height 30
click at [529, 139] on button "Next image" at bounding box center [528, 136] width 22 height 30
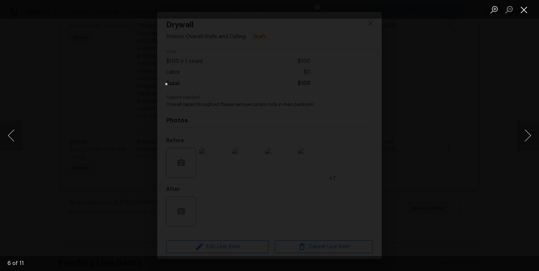
click at [526, 12] on button "Close lightbox" at bounding box center [524, 9] width 15 height 13
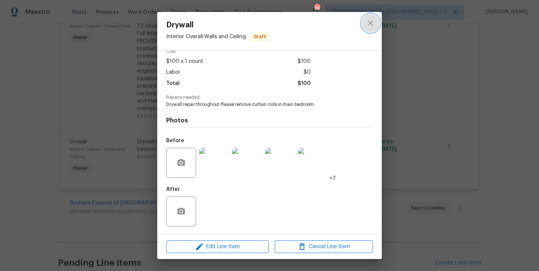
click at [365, 25] on button "close" at bounding box center [371, 23] width 18 height 18
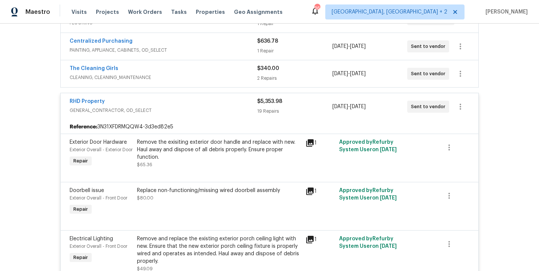
scroll to position [40, 0]
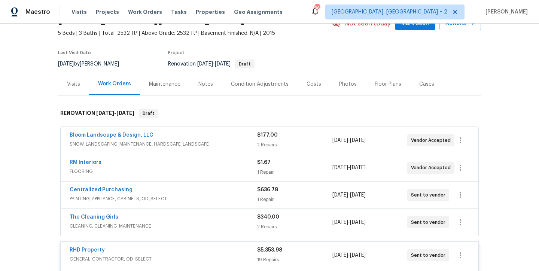
click at [135, 250] on div "RHD Property" at bounding box center [164, 250] width 188 height 9
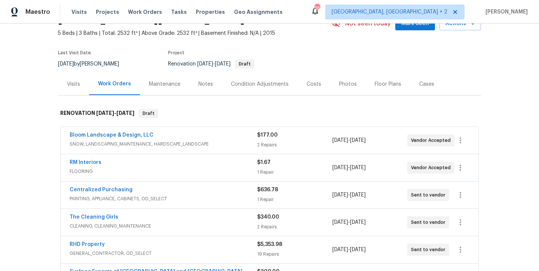
scroll to position [183, 0]
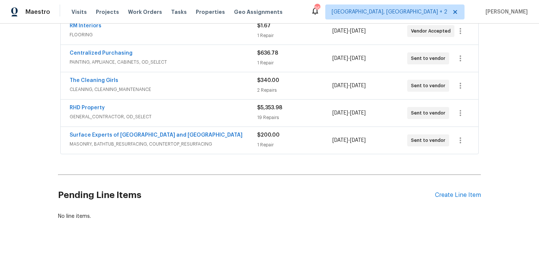
click at [198, 131] on div "Surface Experts of Durham and Chapel Hill" at bounding box center [164, 135] width 188 height 9
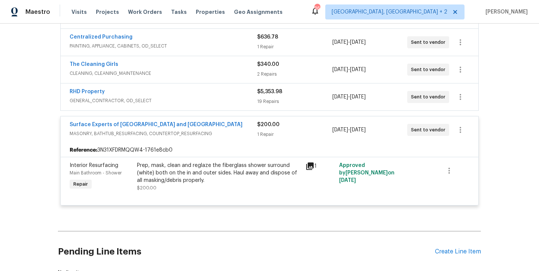
scroll to position [237, 0]
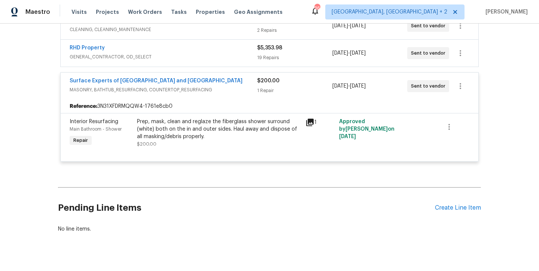
click at [173, 130] on div "Prep, mask, clean and reglaze the fiberglass shower surround (white) both on th…" at bounding box center [219, 129] width 164 height 22
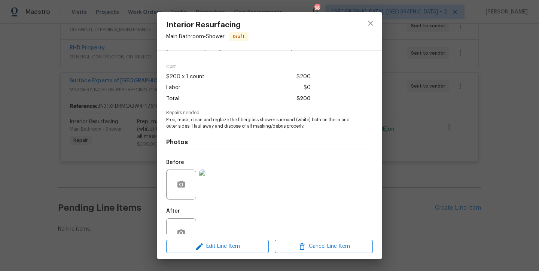
scroll to position [48, 0]
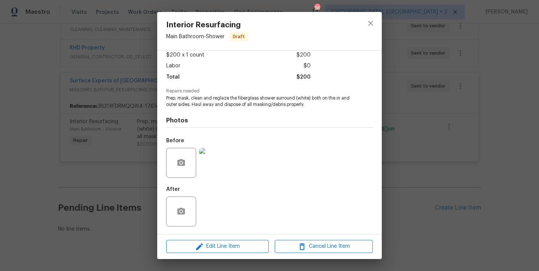
click at [218, 167] on img at bounding box center [214, 163] width 30 height 30
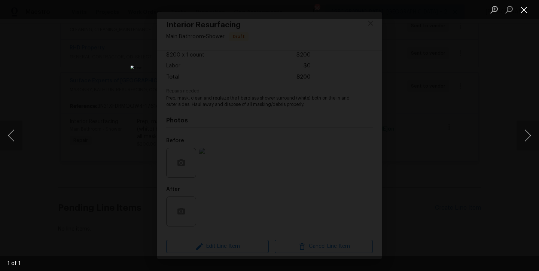
click at [523, 11] on button "Close lightbox" at bounding box center [524, 9] width 15 height 13
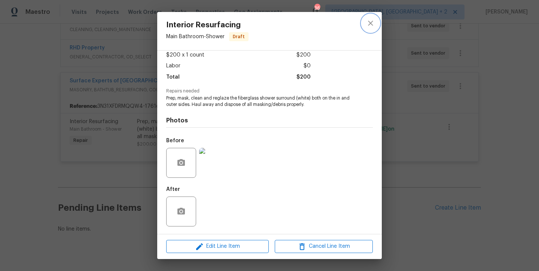
click at [371, 23] on icon "close" at bounding box center [370, 23] width 9 height 9
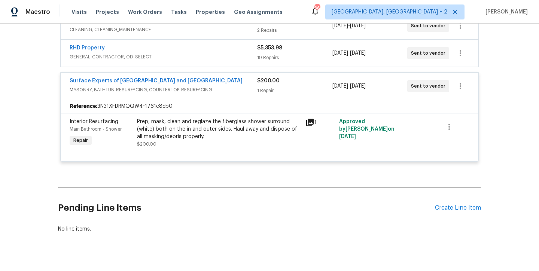
click at [205, 85] on div "Surface Experts of Durham and Chapel Hill MASONRY, BATHTUB_RESURFACING, COUNTER…" at bounding box center [164, 85] width 188 height 16
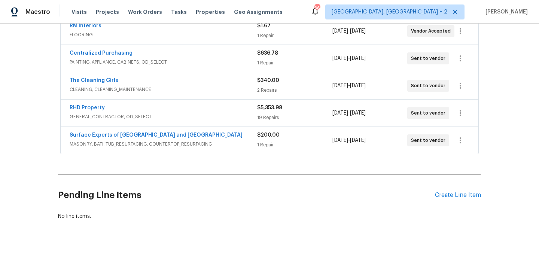
click at [208, 134] on div "Surface Experts of Durham and Chapel Hill" at bounding box center [164, 135] width 188 height 9
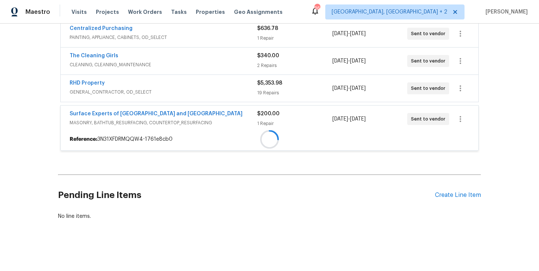
scroll to position [237, 0]
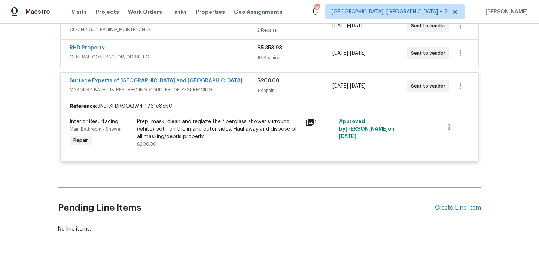
click at [195, 81] on div "Surface Experts of Durham and Chapel Hill" at bounding box center [164, 81] width 188 height 9
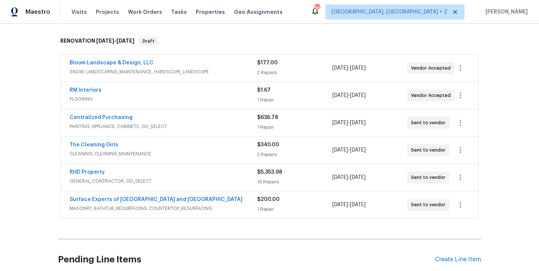
scroll to position [46, 0]
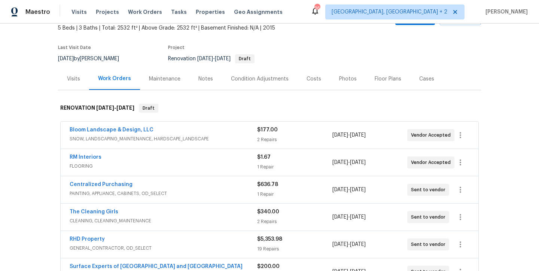
click at [292, 60] on div "Renovation 9/3/2025 - 9/10/2025 Draft" at bounding box center [240, 58] width 144 height 9
click at [308, 59] on div "Renovation 9/3/2025 - 9/10/2025 Draft" at bounding box center [240, 58] width 144 height 9
click at [310, 80] on div "Costs" at bounding box center [314, 78] width 15 height 7
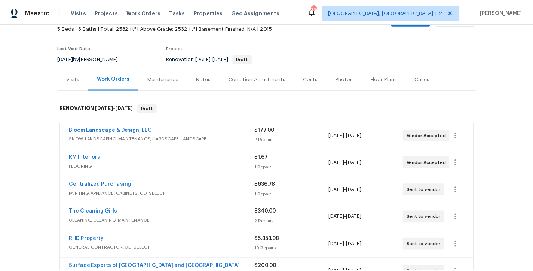
scroll to position [43, 0]
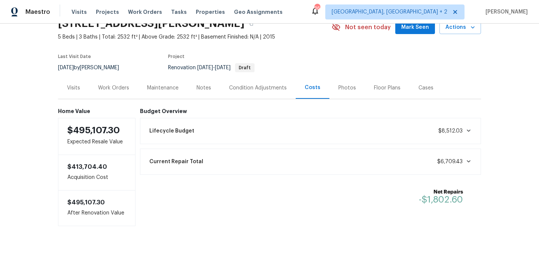
click at [313, 45] on section "104 Brennan Ct, Durham, NC 27703 5 Beds | 3 Baths | Total: 2532 ft² | Above Gra…" at bounding box center [269, 45] width 423 height 63
click at [197, 84] on div "Notes" at bounding box center [204, 87] width 15 height 7
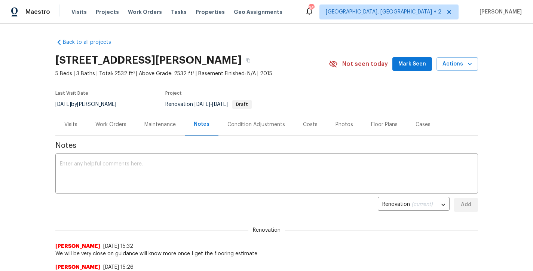
click at [205, 11] on span "Properties" at bounding box center [210, 11] width 29 height 7
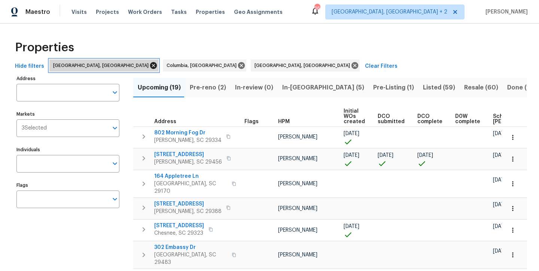
click at [150, 65] on icon at bounding box center [153, 65] width 7 height 7
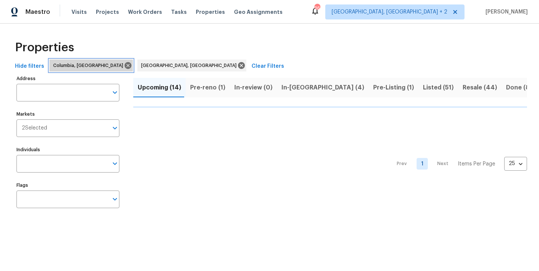
click at [125, 65] on icon at bounding box center [128, 65] width 7 height 7
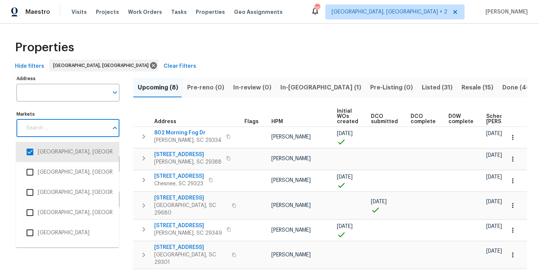
click at [63, 127] on input "Markets" at bounding box center [65, 128] width 86 height 18
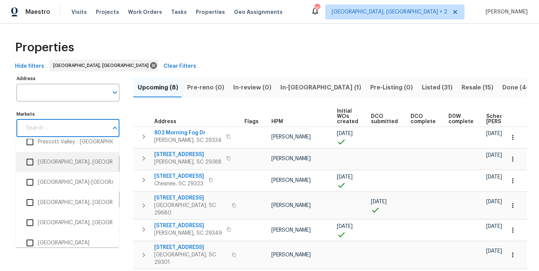
scroll to position [1246, 0]
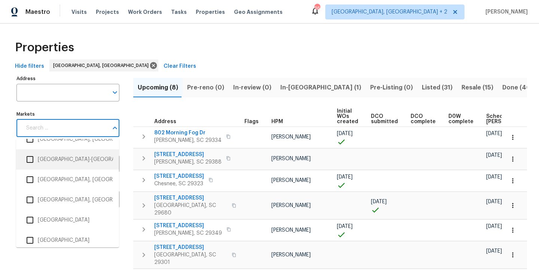
click at [51, 160] on li "Raleigh-Durham" at bounding box center [67, 160] width 91 height 16
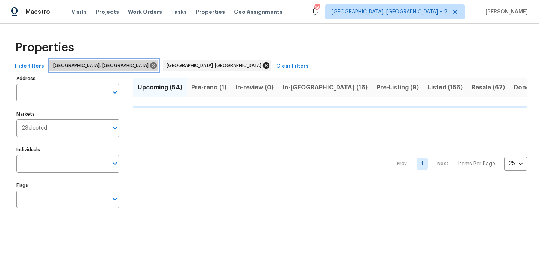
click at [149, 64] on icon at bounding box center [153, 65] width 8 height 8
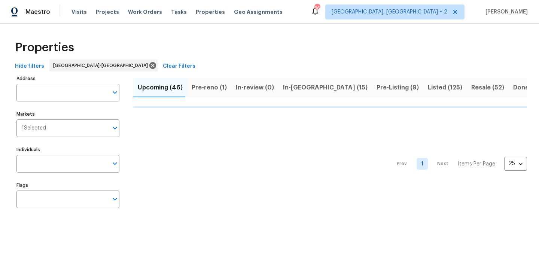
drag, startPoint x: 242, startPoint y: 49, endPoint x: 244, endPoint y: 56, distance: 7.4
click at [242, 49] on div "Properties" at bounding box center [269, 48] width 515 height 24
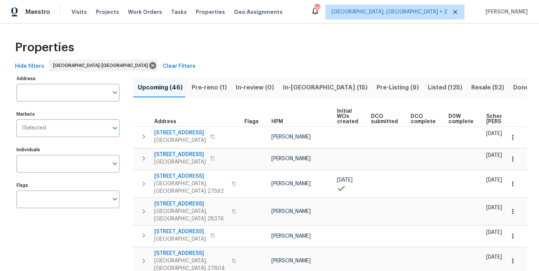
click at [281, 48] on div "Properties" at bounding box center [269, 48] width 515 height 24
click at [210, 84] on span "Pre-reno (1)" at bounding box center [209, 87] width 35 height 10
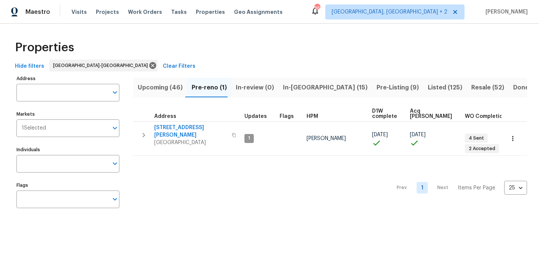
click at [248, 56] on div "Properties" at bounding box center [269, 48] width 515 height 24
click at [326, 26] on div "Properties Hide filters Raleigh-Durham Clear Filters Address Address Markets 1 …" at bounding box center [269, 126] width 539 height 204
click at [177, 48] on div "Properties" at bounding box center [269, 48] width 515 height 24
click at [313, 11] on div "Maestro Visits Projects Work Orders Tasks Properties Geo Assignments 36 Charles…" at bounding box center [269, 12] width 539 height 24
click at [39, 25] on div "Properties Hide filters Raleigh-Durham Clear Filters Address Address Markets 1 …" at bounding box center [269, 126] width 539 height 204
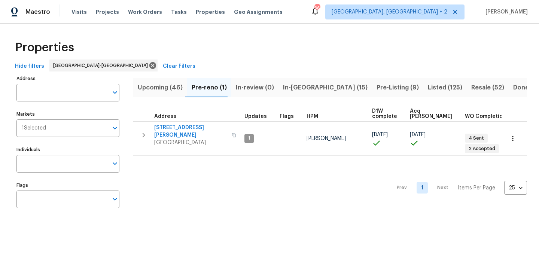
click at [334, 6] on div "Maestro Visits Projects Work Orders Tasks Properties Geo Assignments 36 Charles…" at bounding box center [269, 12] width 539 height 24
click at [335, 11] on div "Maestro Visits Projects Work Orders Tasks Properties Geo Assignments 36 Charles…" at bounding box center [269, 12] width 539 height 24
click at [293, 20] on div "Maestro Visits Projects Work Orders Tasks Properties Geo Assignments 36 Charles…" at bounding box center [269, 12] width 539 height 24
click at [472, 13] on div "36 Charleston, SC + 2 Nicholas Russell" at bounding box center [419, 11] width 217 height 15
click at [338, 9] on div "Maestro Visits Projects Work Orders Tasks Properties Geo Assignments 36 Charles…" at bounding box center [269, 12] width 539 height 24
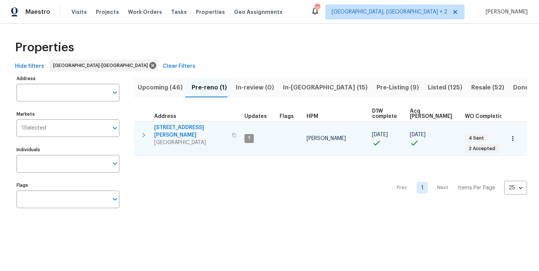
click at [137, 133] on button "button" at bounding box center [143, 135] width 15 height 22
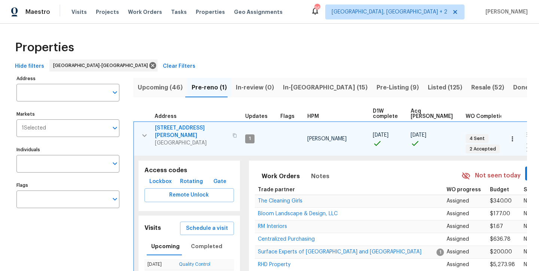
click at [143, 131] on icon "button" at bounding box center [144, 135] width 9 height 9
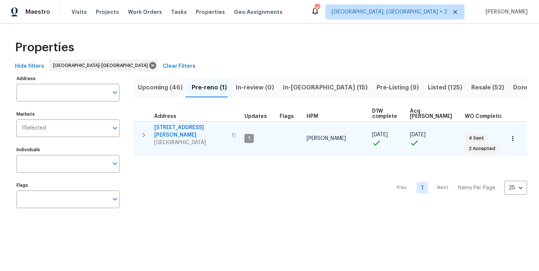
click at [317, 27] on div "Properties Hide filters Raleigh-Durham Clear Filters Address Address Markets 1 …" at bounding box center [269, 126] width 539 height 204
click at [331, 15] on div "Maestro Visits Projects Work Orders Tasks Properties Geo Assignments 36 Charles…" at bounding box center [269, 12] width 539 height 24
click at [314, 51] on div "Properties" at bounding box center [269, 48] width 515 height 24
click at [146, 135] on icon "button" at bounding box center [143, 135] width 9 height 9
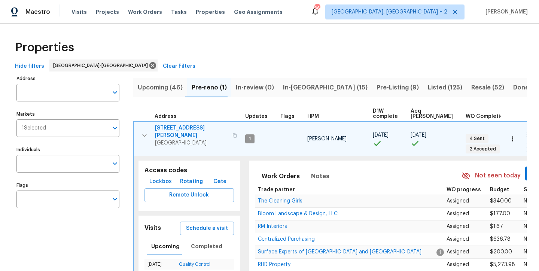
click at [322, 50] on div "Properties" at bounding box center [269, 48] width 515 height 24
click at [307, 12] on div "Maestro Visits Projects Work Orders Tasks Properties Geo Assignments 36 Charles…" at bounding box center [269, 12] width 539 height 24
click at [144, 134] on icon "button" at bounding box center [144, 135] width 4 height 3
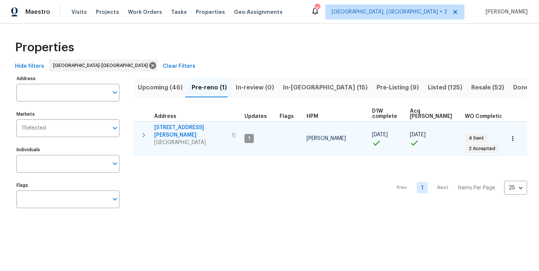
click at [309, 51] on div "Properties" at bounding box center [269, 48] width 515 height 24
click at [210, 110] on th "Address" at bounding box center [187, 113] width 108 height 15
click at [267, 60] on div "Hide filters Raleigh-Durham Clear Filters" at bounding box center [269, 67] width 515 height 14
click at [322, 15] on div "Maestro Visits Projects Work Orders Tasks Properties Geo Assignments 36 Charles…" at bounding box center [269, 12] width 539 height 24
click at [183, 63] on div "Hide filters Raleigh-Durham Clear Filters" at bounding box center [269, 67] width 515 height 14
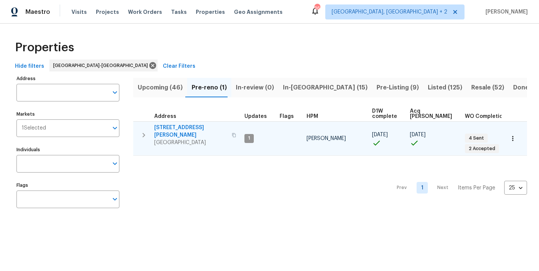
click at [297, 89] on span "In-reno (15)" at bounding box center [325, 87] width 85 height 10
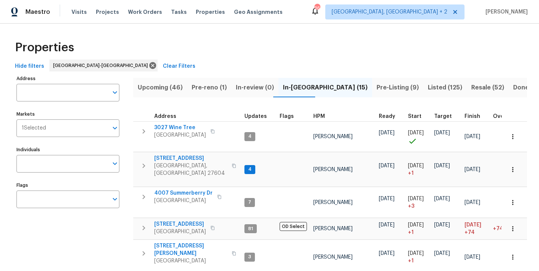
click at [162, 87] on span "Upcoming (46)" at bounding box center [160, 87] width 45 height 10
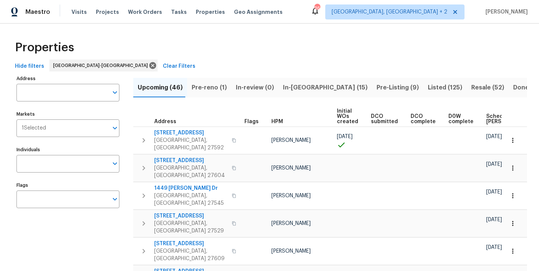
scroll to position [0, 88]
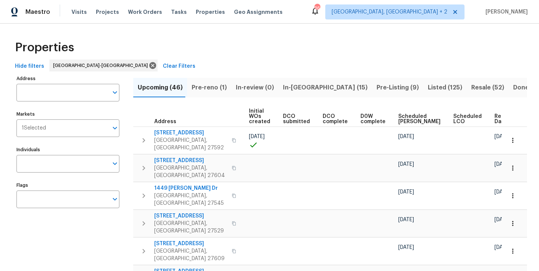
click at [494, 119] on span "Ready Date" at bounding box center [502, 119] width 16 height 10
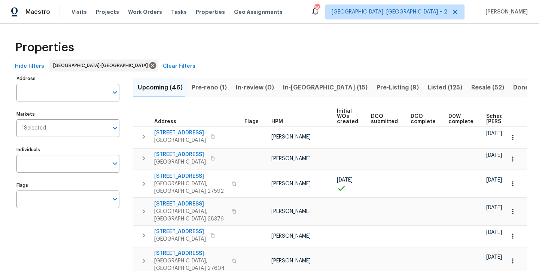
click at [231, 41] on div "Properties" at bounding box center [269, 48] width 515 height 24
click at [287, 91] on span "In-reno (15)" at bounding box center [325, 87] width 85 height 10
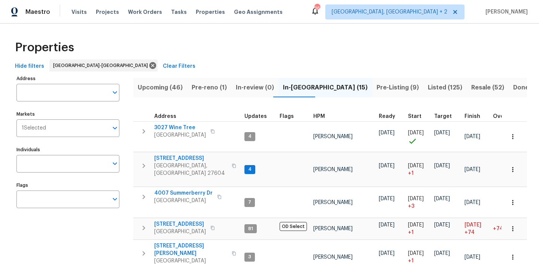
click at [377, 84] on span "Pre-Listing (9)" at bounding box center [398, 87] width 42 height 10
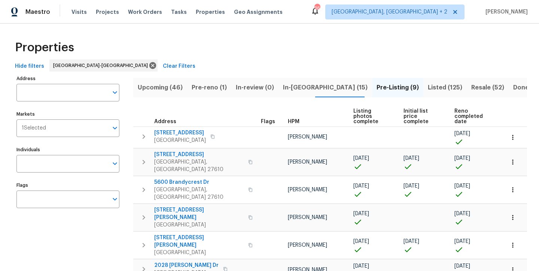
click at [228, 51] on div "Properties" at bounding box center [269, 48] width 515 height 24
click at [257, 49] on div "Properties" at bounding box center [269, 48] width 515 height 24
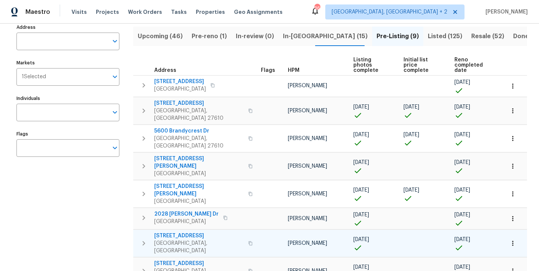
scroll to position [58, 0]
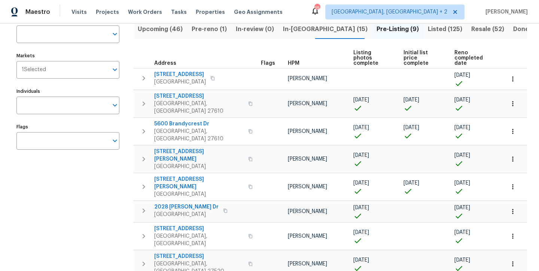
click at [107, 202] on div "Address Address Markets 1 Selected Markets Individuals Individuals Flags Flags" at bounding box center [72, 166] width 112 height 303
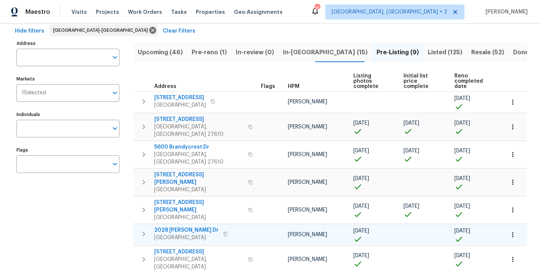
scroll to position [36, 0]
click at [298, 49] on span "In-reno (15)" at bounding box center [325, 52] width 85 height 10
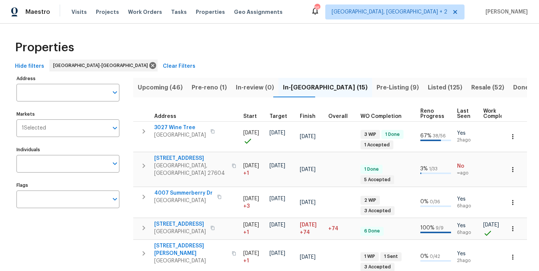
click at [428, 85] on span "Listed (125)" at bounding box center [445, 87] width 34 height 10
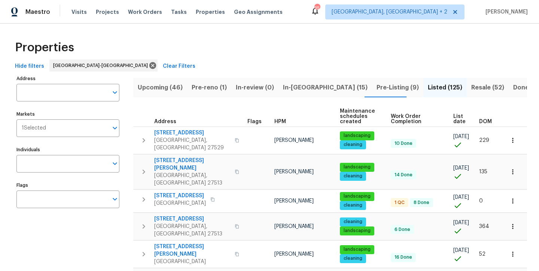
click at [479, 121] on span "DOM" at bounding box center [485, 121] width 13 height 5
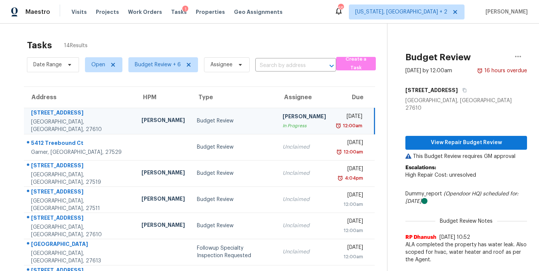
click at [144, 42] on div "Tasks 14 Results" at bounding box center [207, 45] width 360 height 19
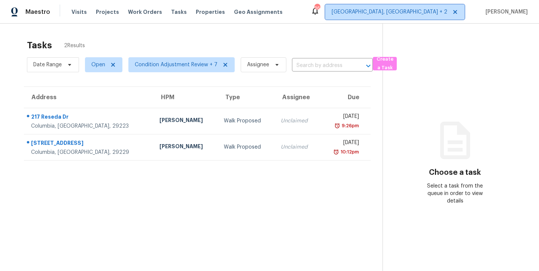
click at [418, 16] on span "[GEOGRAPHIC_DATA], [GEOGRAPHIC_DATA] + 2" at bounding box center [394, 11] width 139 height 15
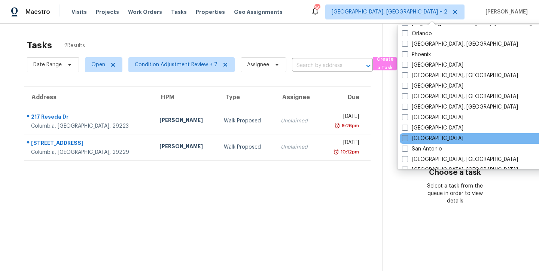
scroll to position [416, 0]
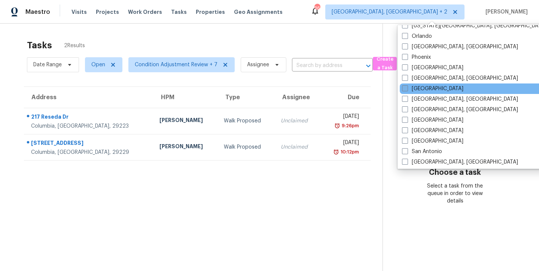
click at [417, 88] on label "Raleigh" at bounding box center [432, 88] width 61 height 7
click at [407, 88] on input "Raleigh" at bounding box center [404, 87] width 5 height 5
checkbox input "true"
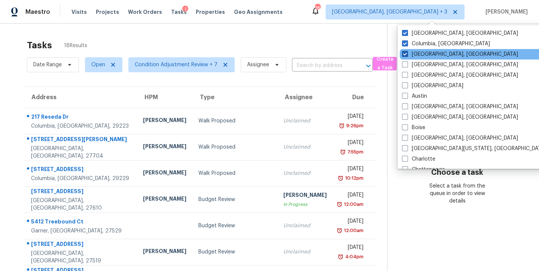
click at [406, 54] on span at bounding box center [405, 54] width 6 height 6
click at [406, 54] on input "Charleston, SC" at bounding box center [404, 53] width 5 height 5
checkbox input "false"
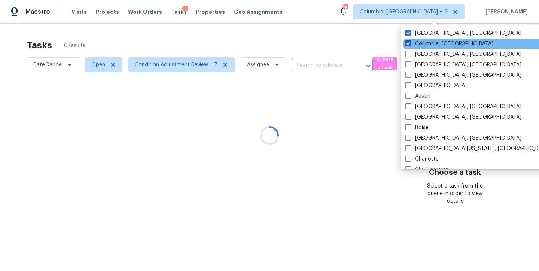
click at [407, 44] on span at bounding box center [408, 43] width 6 height 6
click at [407, 44] on input "Columbia, SC" at bounding box center [407, 42] width 5 height 5
checkbox input "false"
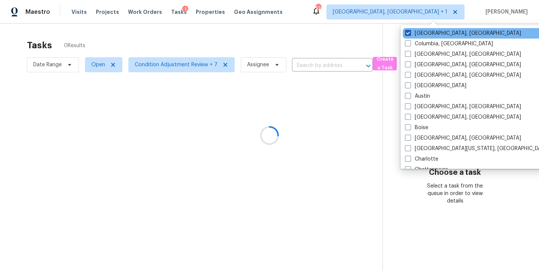
click at [410, 31] on span at bounding box center [408, 33] width 6 height 6
click at [410, 31] on input "Greenville, SC" at bounding box center [407, 32] width 5 height 5
checkbox input "false"
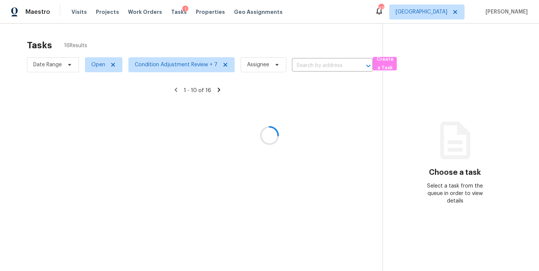
click at [79, 13] on div at bounding box center [269, 135] width 539 height 271
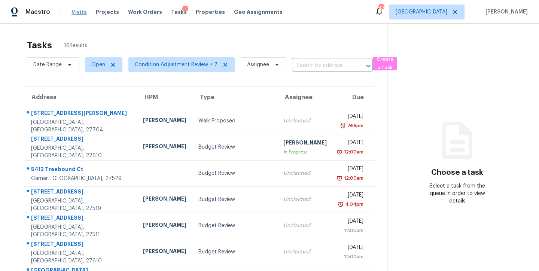
click at [79, 12] on span "Visits" at bounding box center [78, 11] width 15 height 7
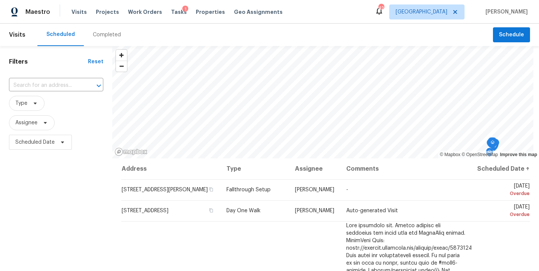
click at [330, 10] on div "Maestro Visits Projects Work Orders Tasks 1 Properties Geo Assignments 42 Ralei…" at bounding box center [269, 12] width 539 height 24
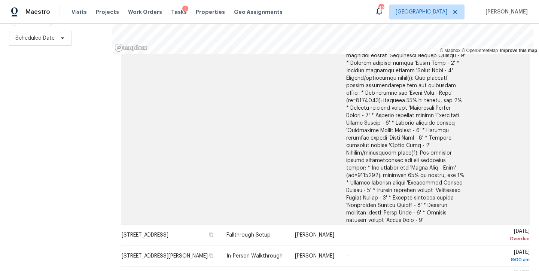
scroll to position [1068, 0]
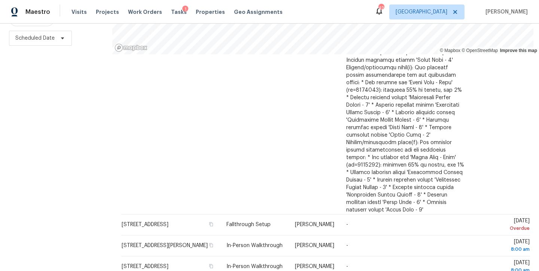
click at [1, 193] on div "Filters Reset ​ Type Assignee Scheduled Date" at bounding box center [56, 106] width 112 height 329
click at [331, 8] on div "Maestro Visits Projects Work Orders Tasks 1 Properties Geo Assignments 42 Ralei…" at bounding box center [269, 12] width 539 height 24
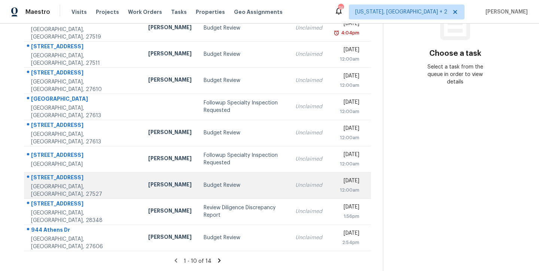
scroll to position [57, 0]
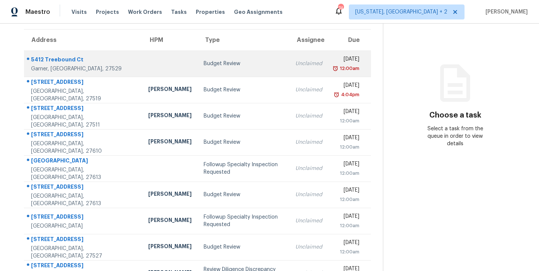
click at [203, 74] on td "Budget Review" at bounding box center [244, 64] width 92 height 26
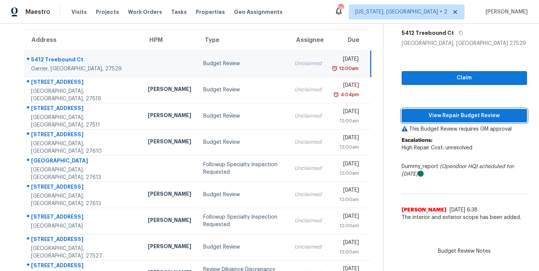
click at [464, 115] on span "View Repair Budget Review" at bounding box center [464, 115] width 113 height 9
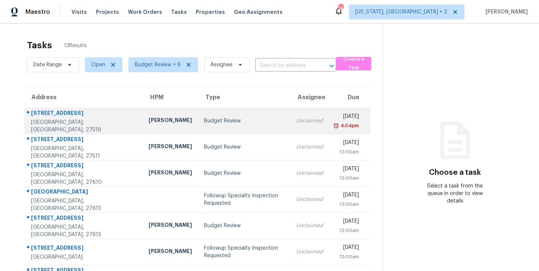
click at [207, 120] on div "Budget Review" at bounding box center [244, 120] width 80 height 7
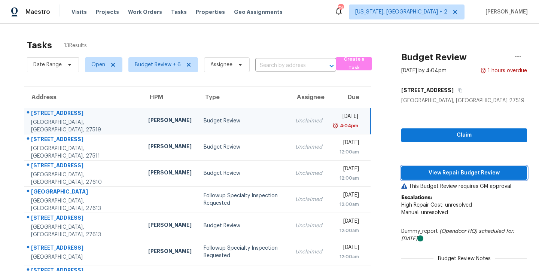
click at [472, 173] on span "View Repair Budget Review" at bounding box center [464, 172] width 114 height 9
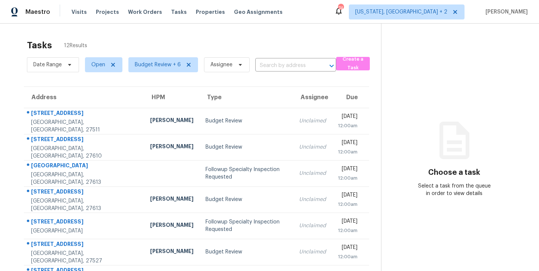
click at [171, 31] on div "Tasks 12 Results Date Range Open Budget Review + 6 Assignee ​ Create a Task Add…" at bounding box center [269, 207] width 539 height 366
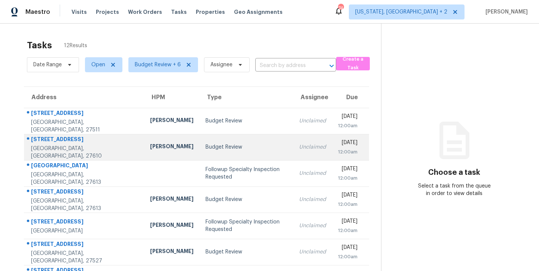
click at [220, 155] on td "Budget Review" at bounding box center [247, 147] width 94 height 26
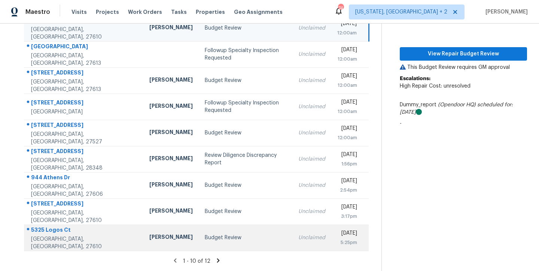
scroll to position [123, 0]
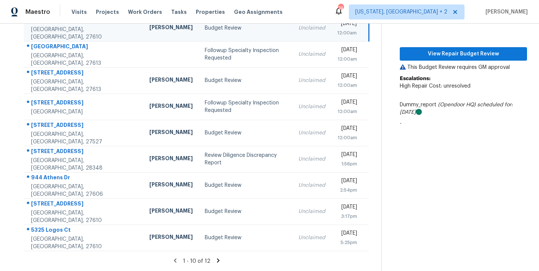
click at [217, 258] on icon at bounding box center [218, 260] width 3 height 4
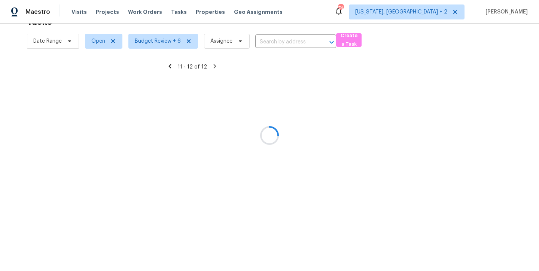
scroll to position [29, 0]
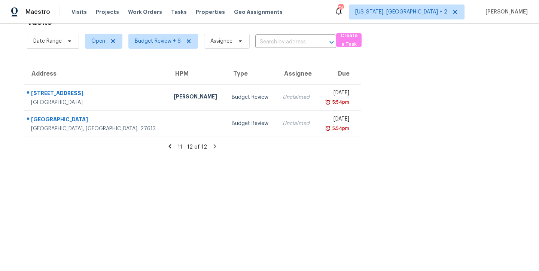
click at [169, 144] on icon at bounding box center [170, 146] width 3 height 4
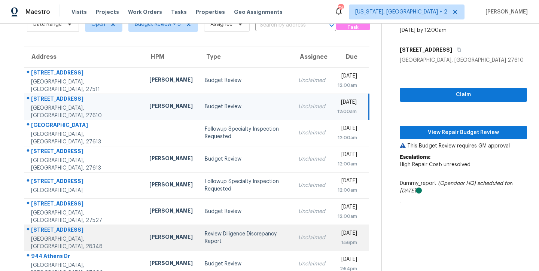
scroll to position [16, 0]
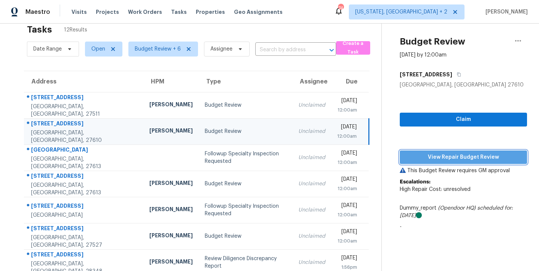
click at [461, 160] on span "View Repair Budget Review" at bounding box center [463, 157] width 115 height 9
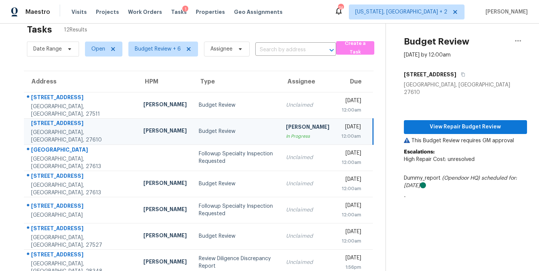
click at [130, 28] on div "Tasks 12 Results" at bounding box center [206, 29] width 359 height 19
